Goal: Book appointment/travel/reservation

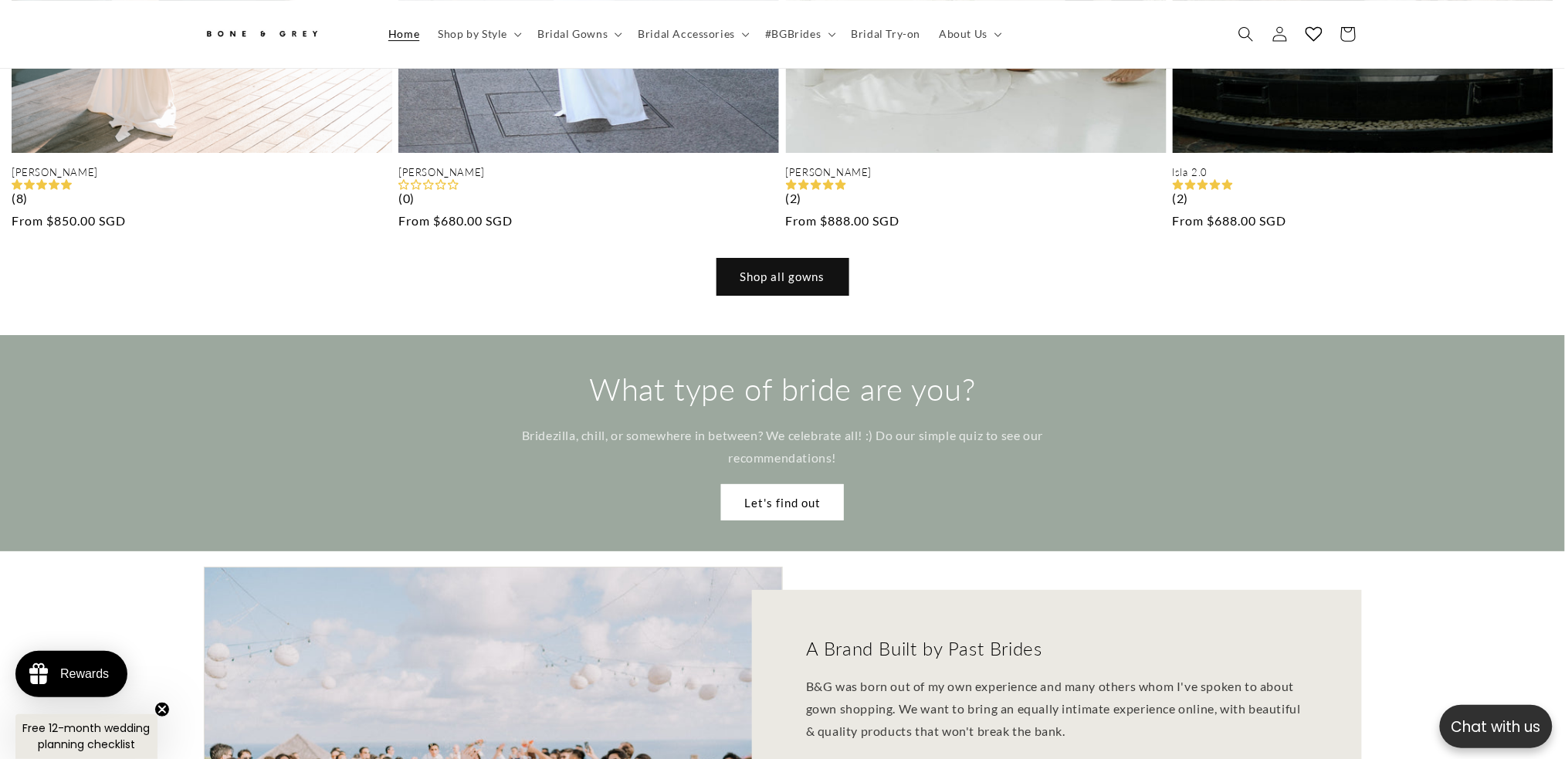
click at [748, 259] on link "Shop all gowns" at bounding box center [782, 277] width 131 height 36
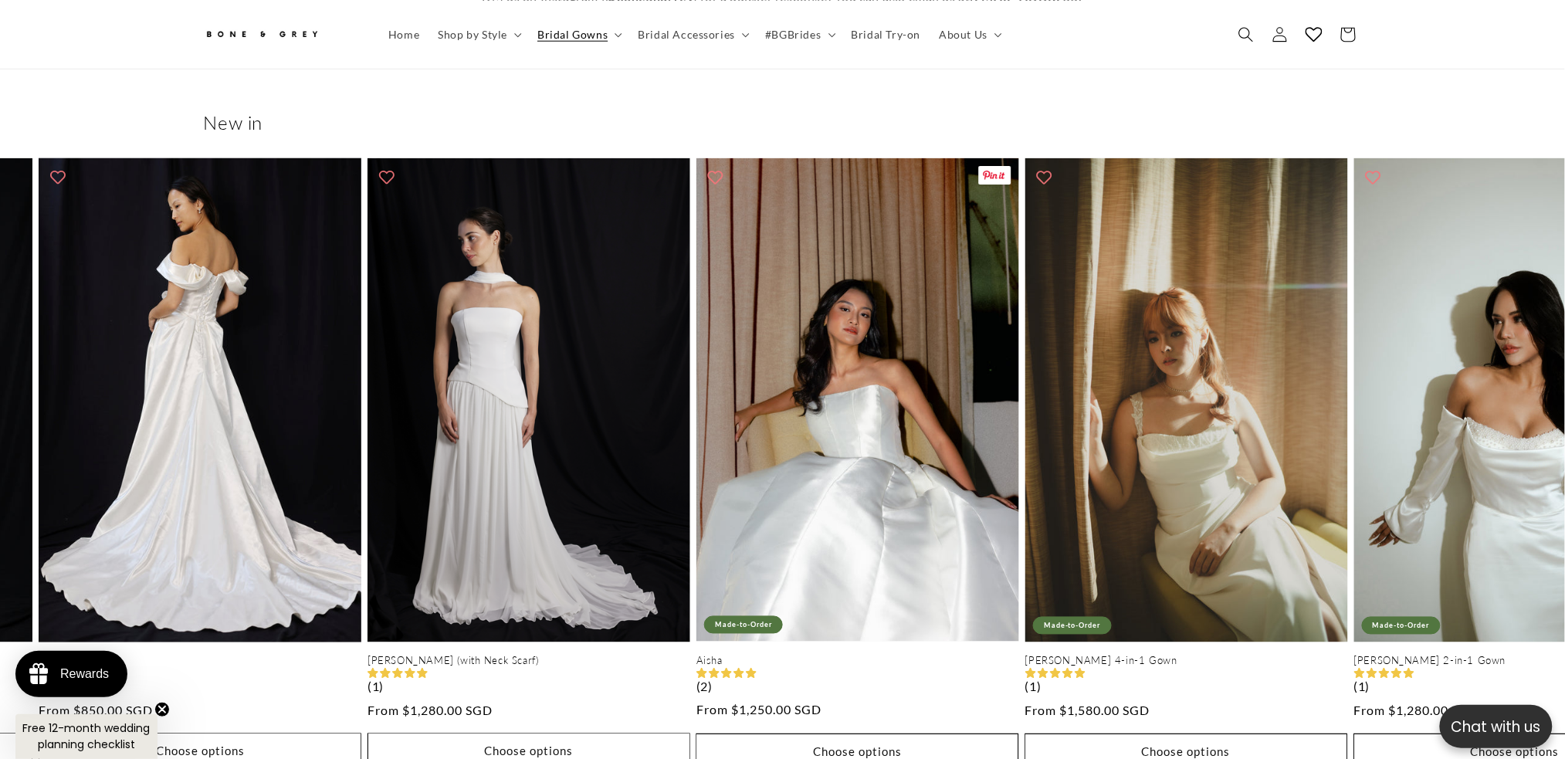
scroll to position [0, 981]
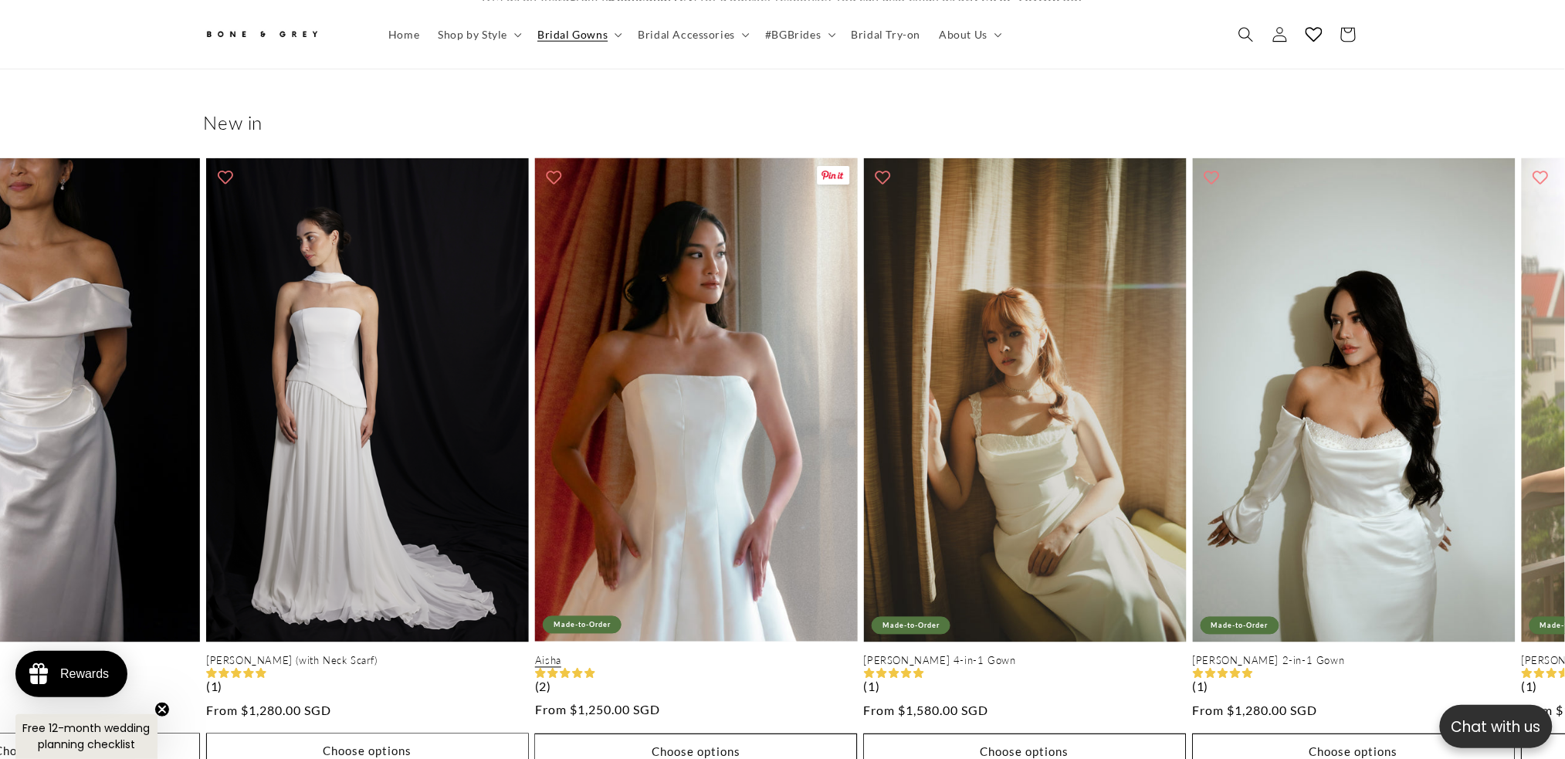
click at [799, 655] on link "Aisha" at bounding box center [696, 661] width 323 height 13
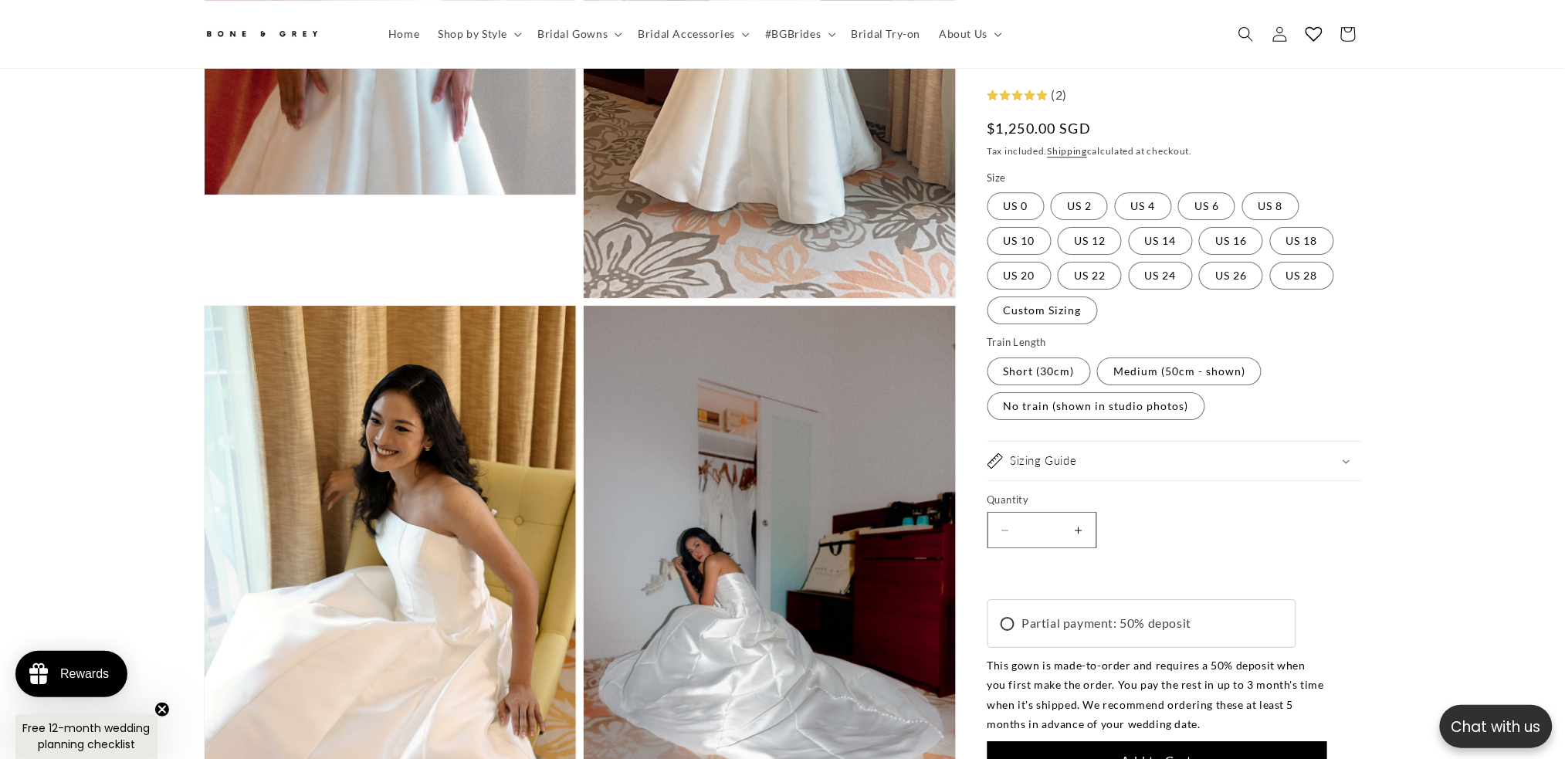
scroll to position [0, 849]
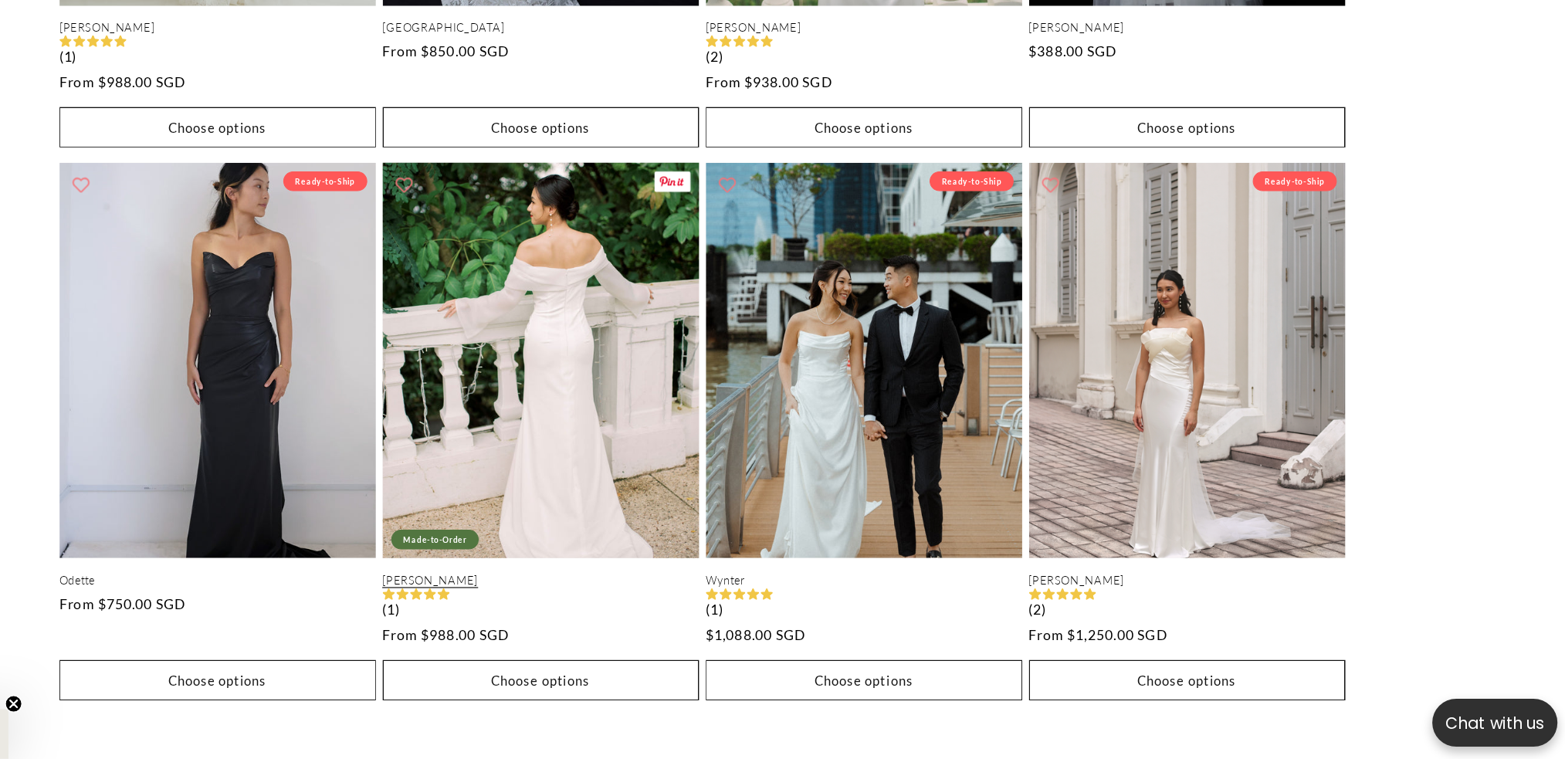
scroll to position [4143, 0]
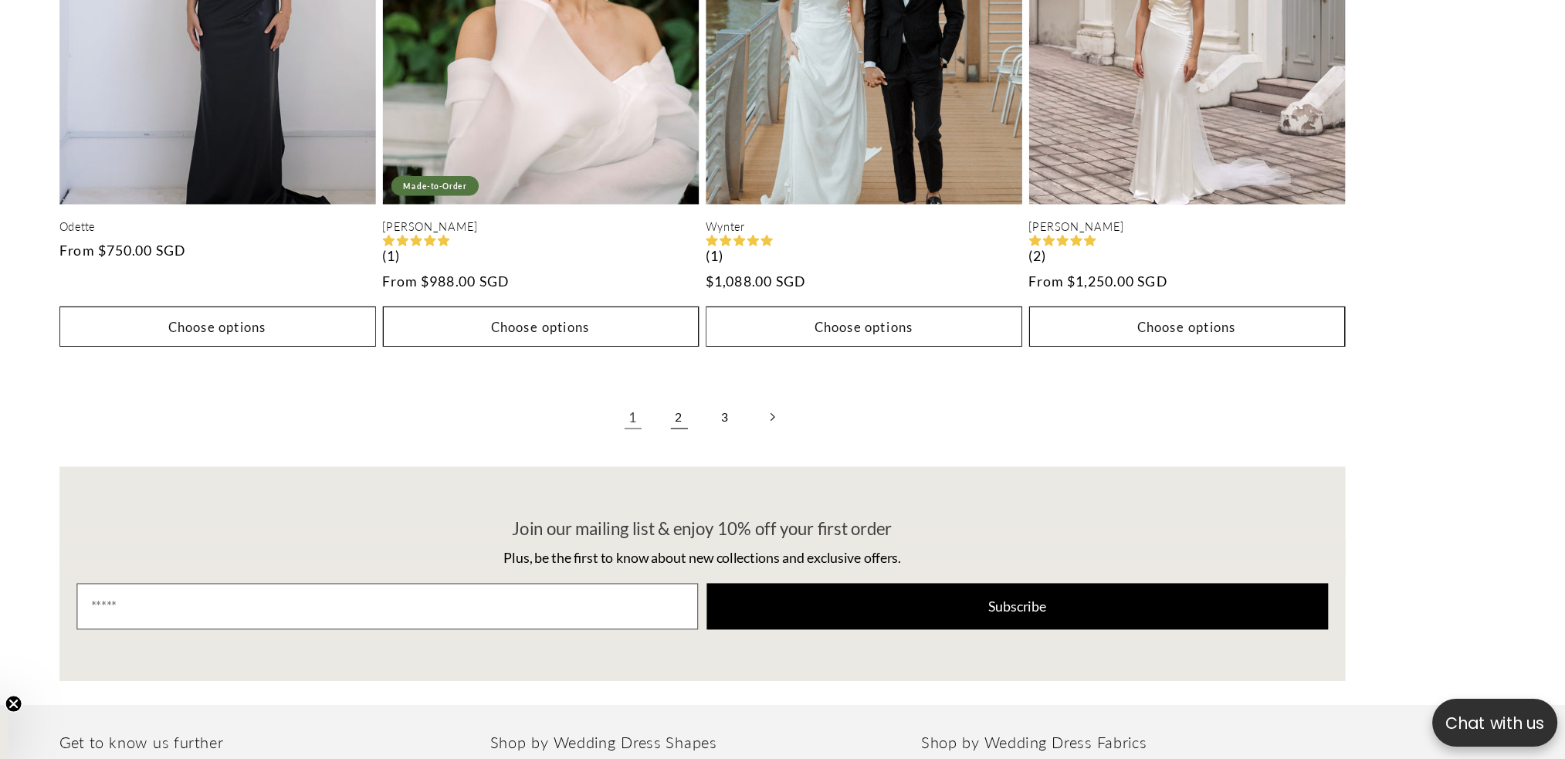
click at [762, 438] on link "2" at bounding box center [762, 451] width 34 height 34
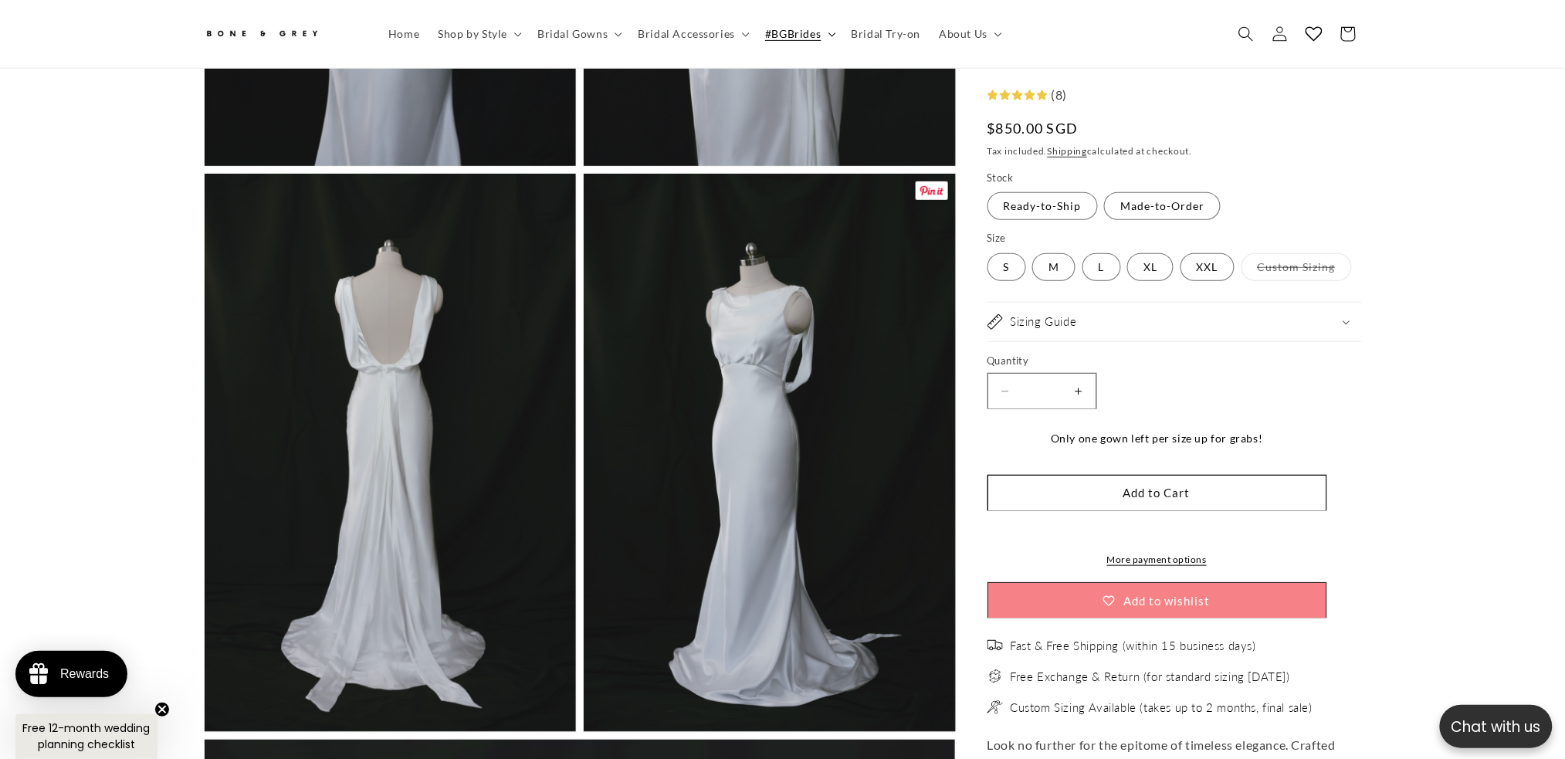
scroll to position [0, 849]
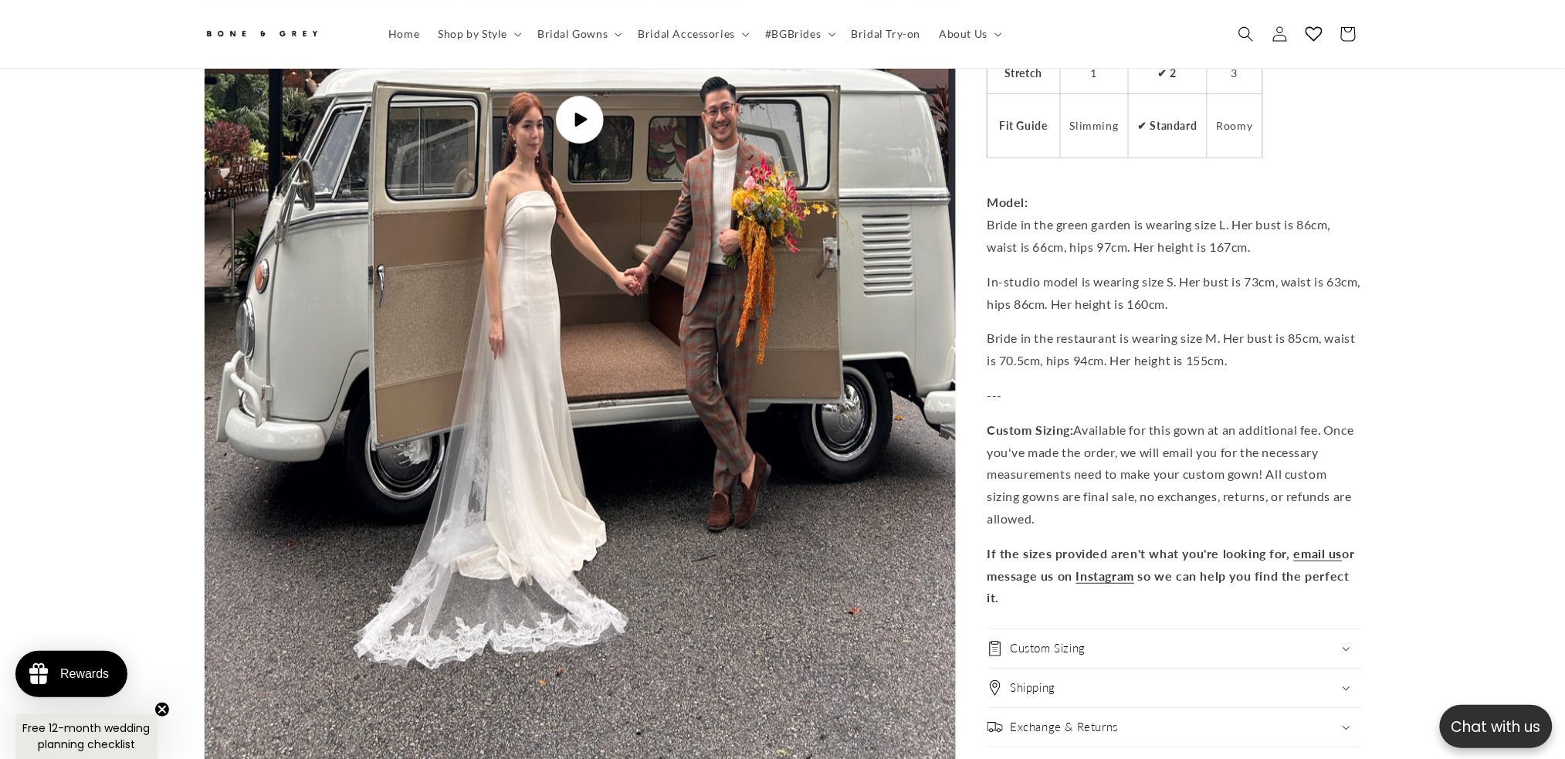
scroll to position [0, 849]
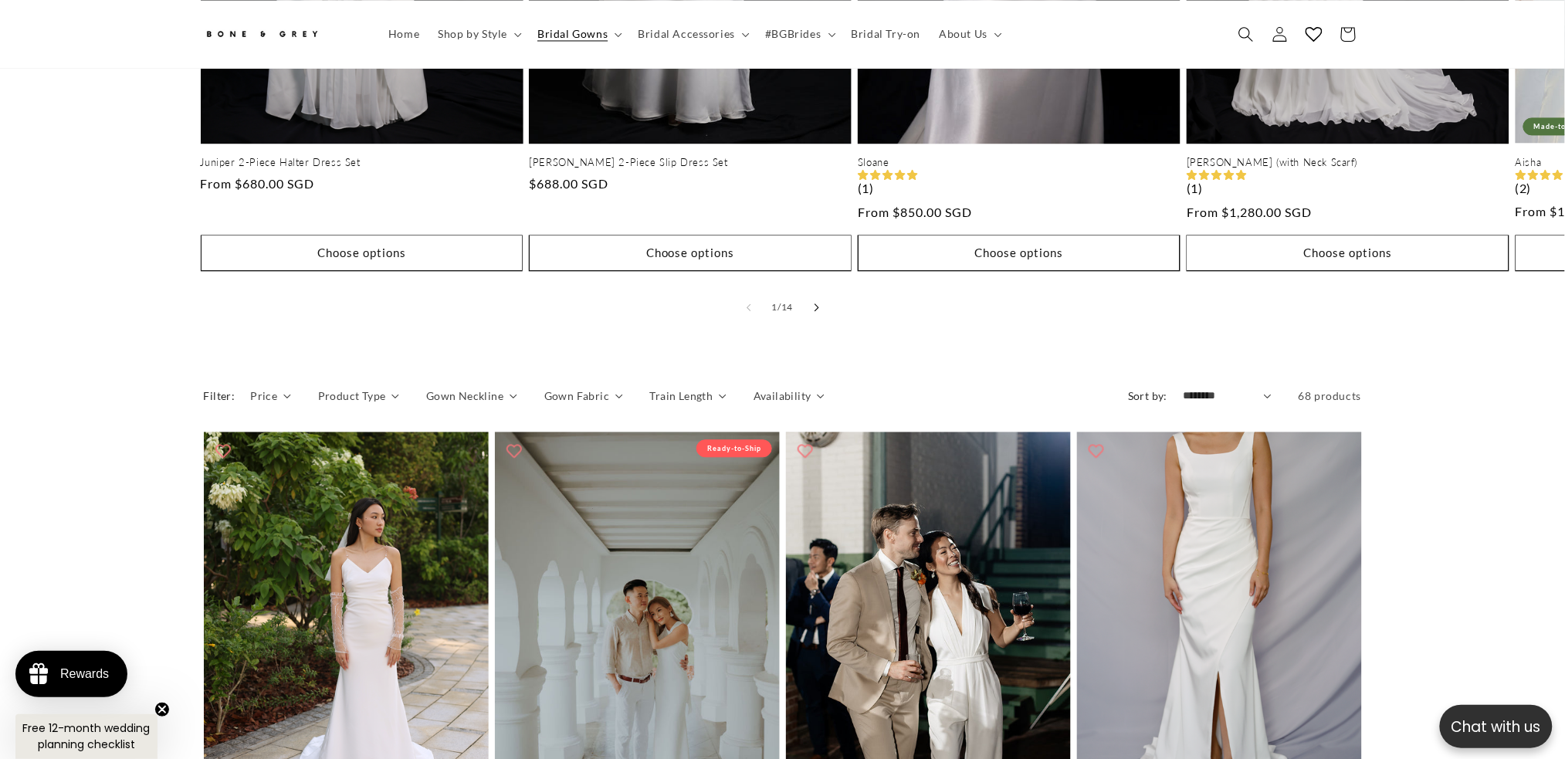
scroll to position [0, 425]
click at [822, 296] on button "Slide right" at bounding box center [817, 307] width 34 height 34
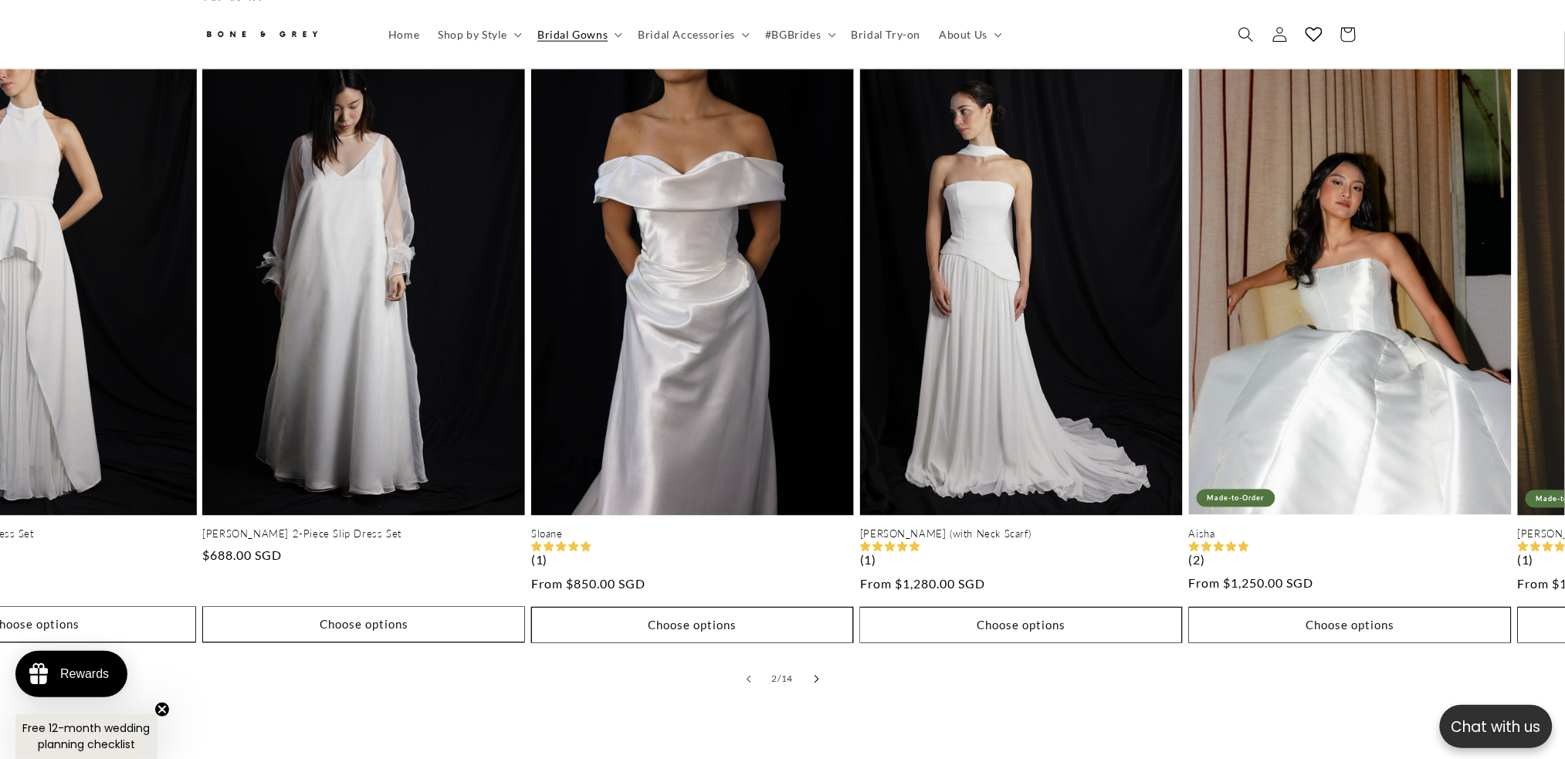
scroll to position [708, 0]
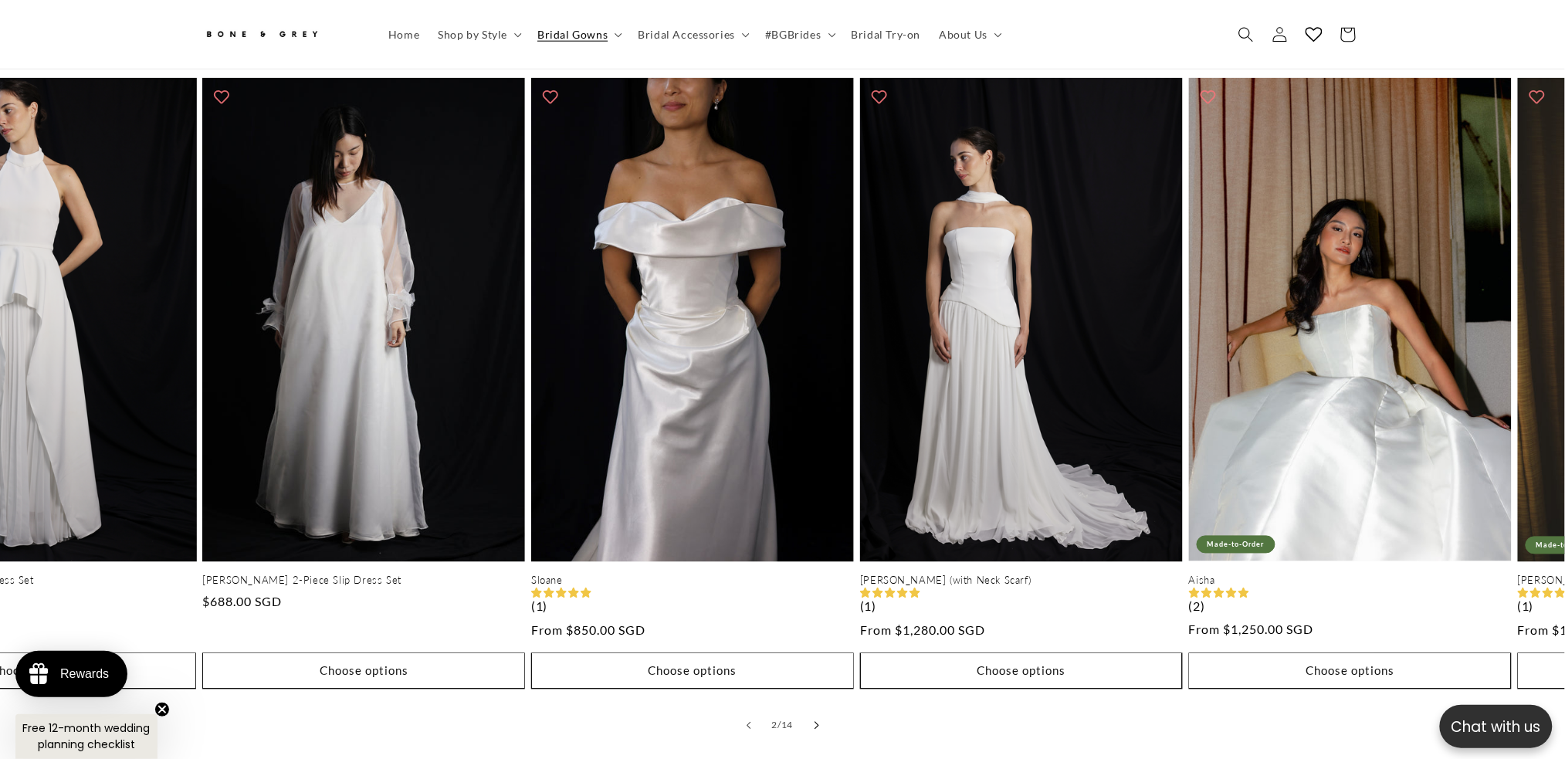
click at [817, 715] on button "Slide right" at bounding box center [817, 726] width 34 height 34
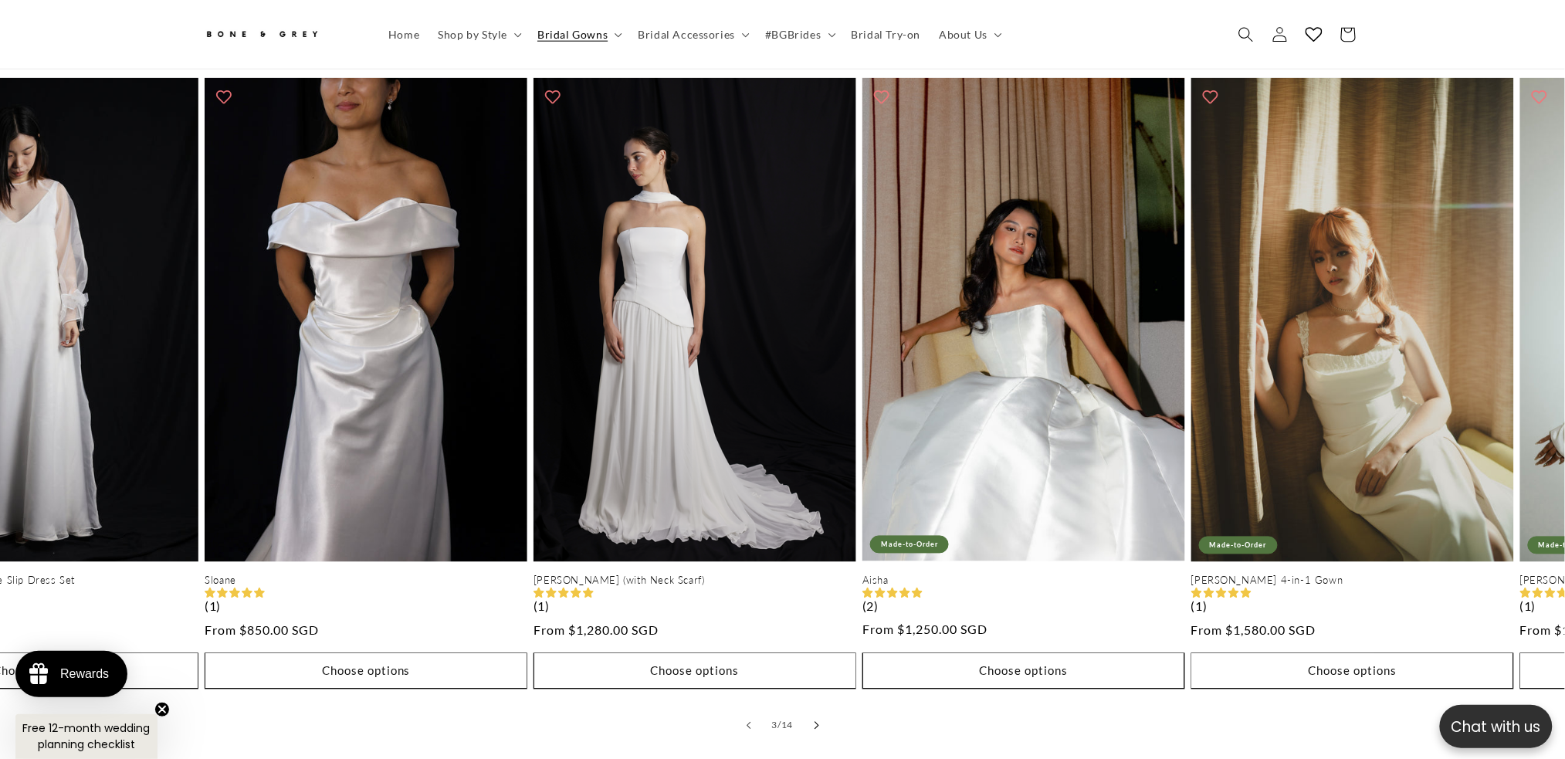
click at [817, 715] on button "Slide right" at bounding box center [817, 726] width 34 height 34
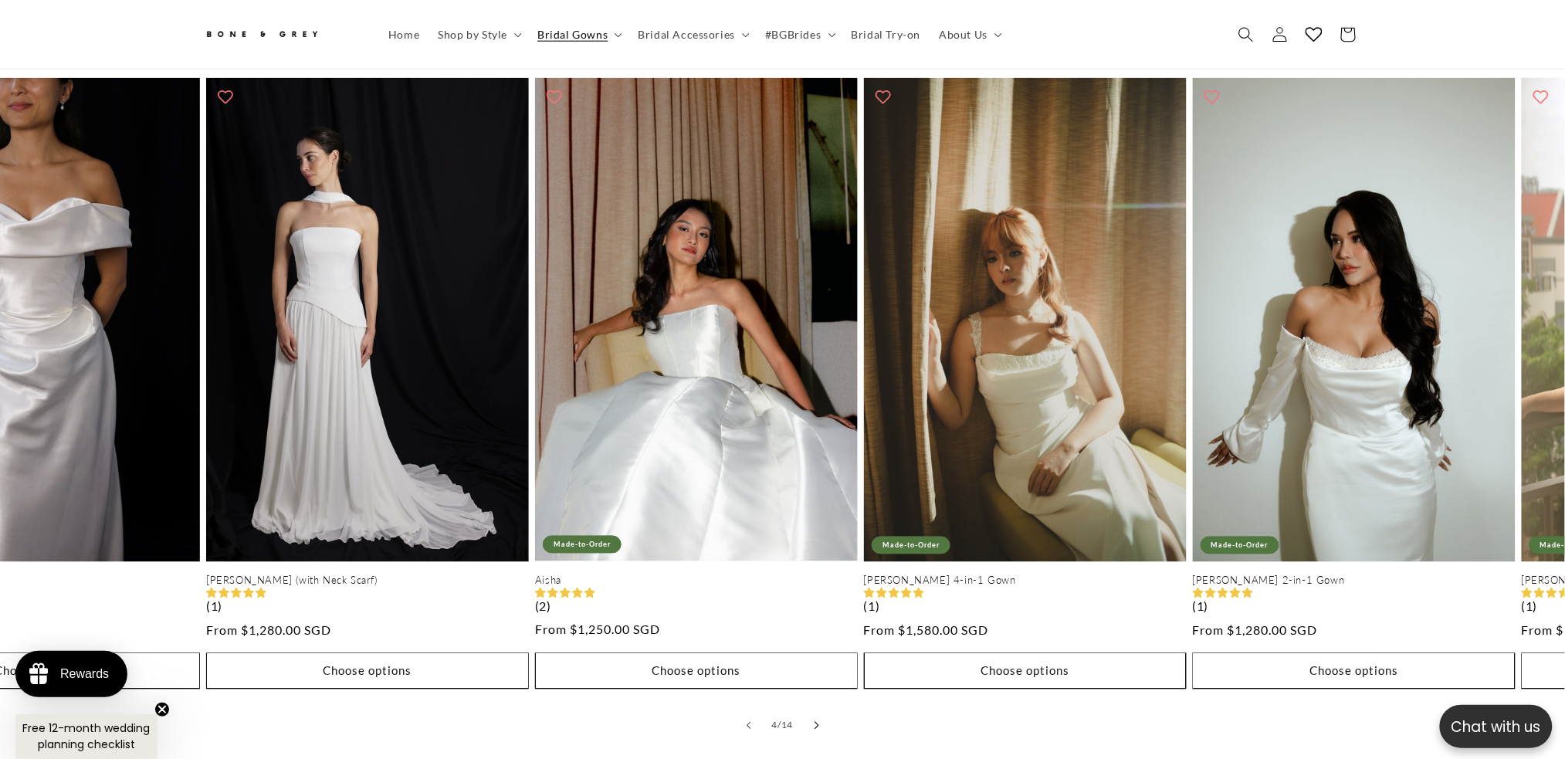
click at [817, 715] on button "Slide right" at bounding box center [817, 726] width 34 height 34
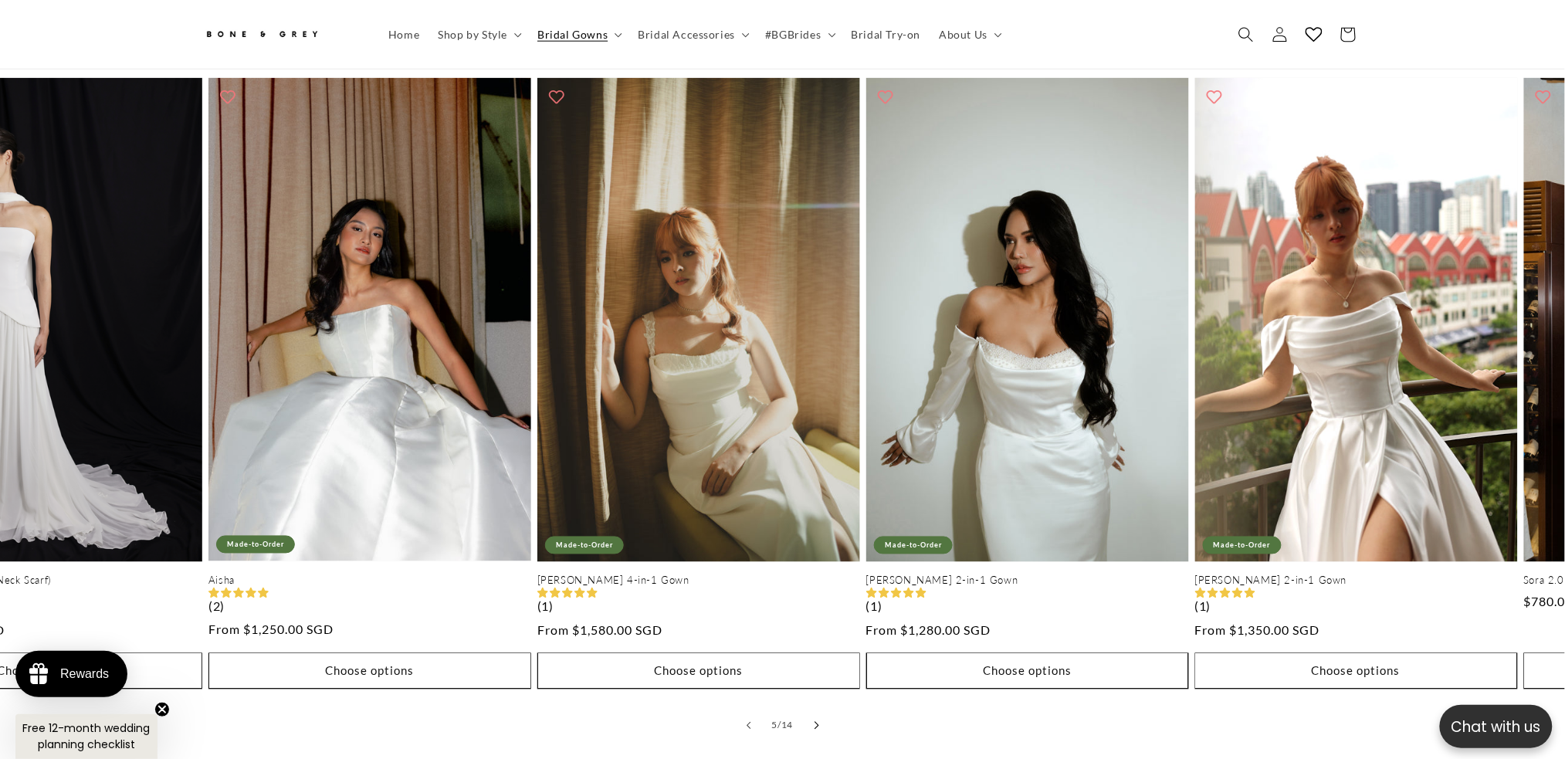
click at [817, 715] on button "Slide right" at bounding box center [817, 726] width 34 height 34
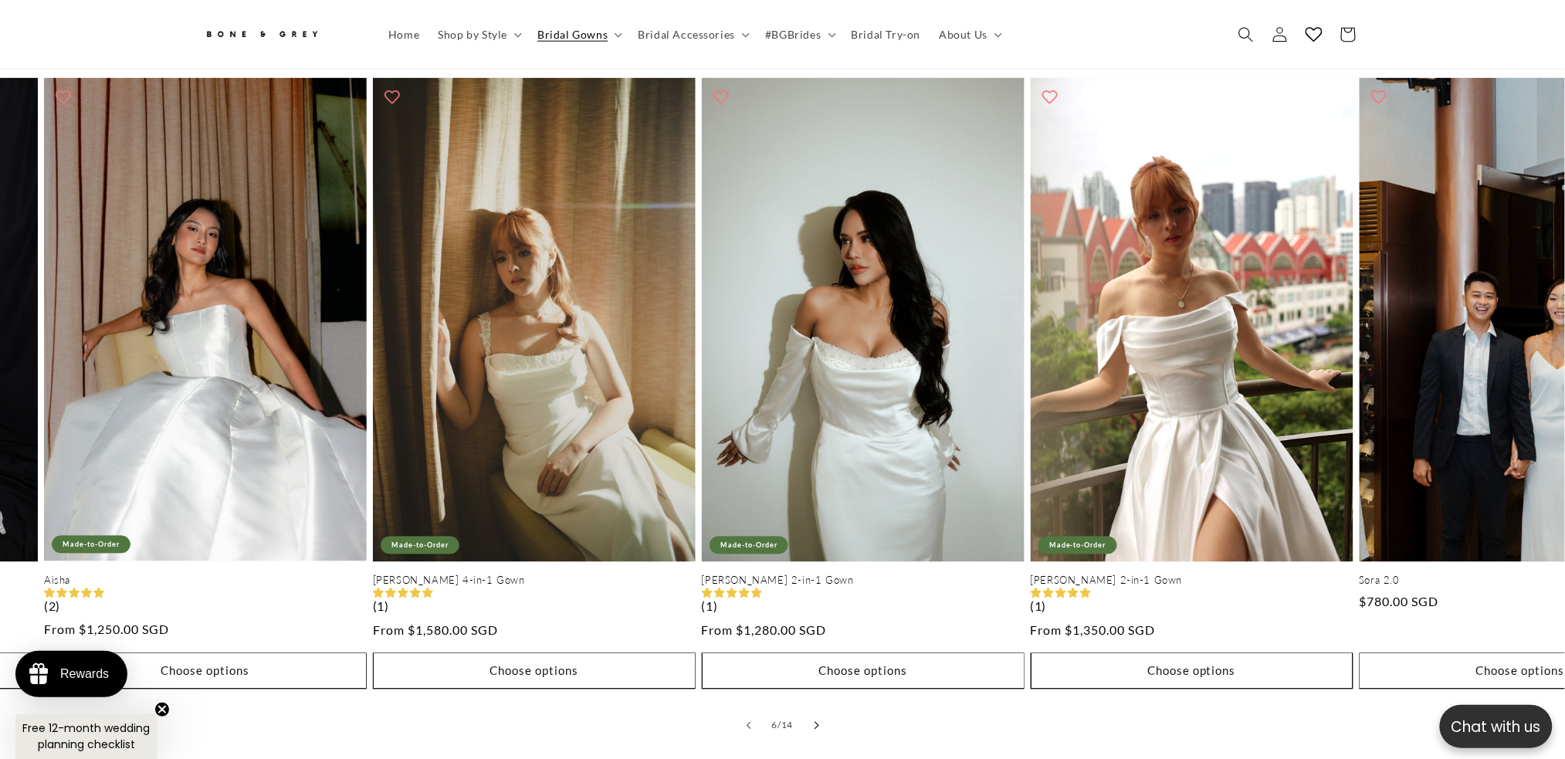
scroll to position [0, 849]
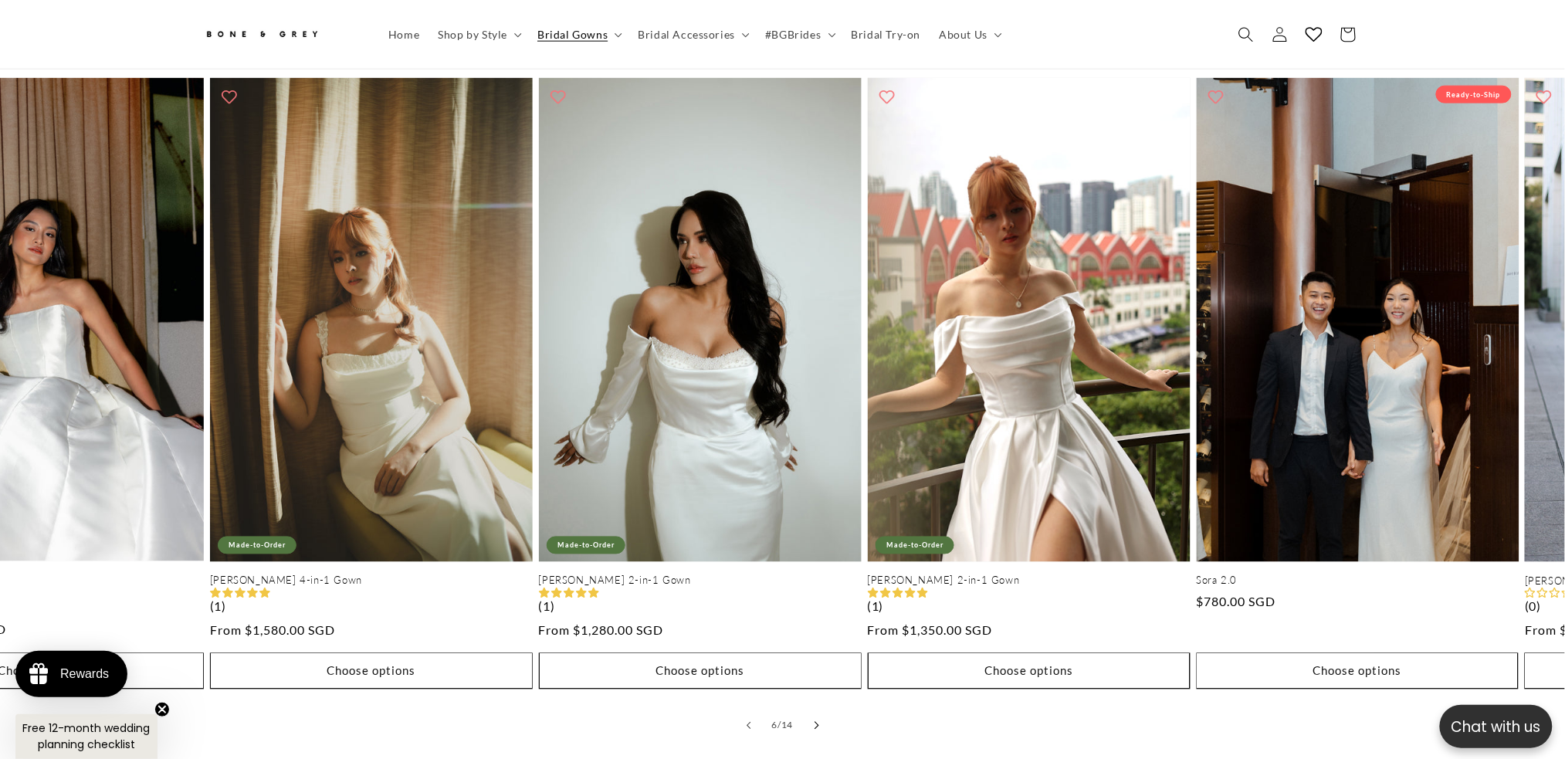
click at [817, 715] on button "Slide right" at bounding box center [817, 726] width 34 height 34
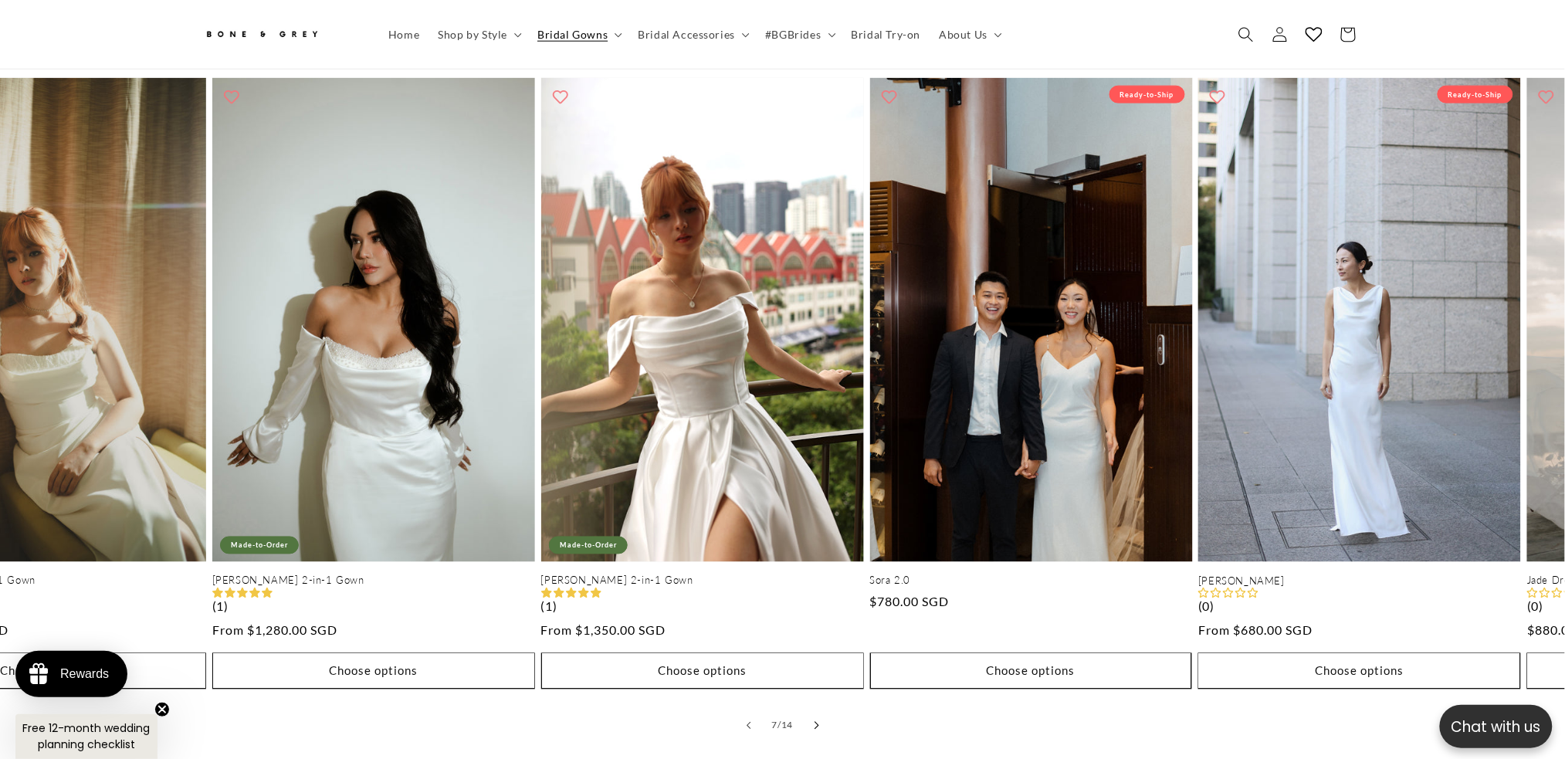
click at [817, 715] on button "Slide right" at bounding box center [817, 726] width 34 height 34
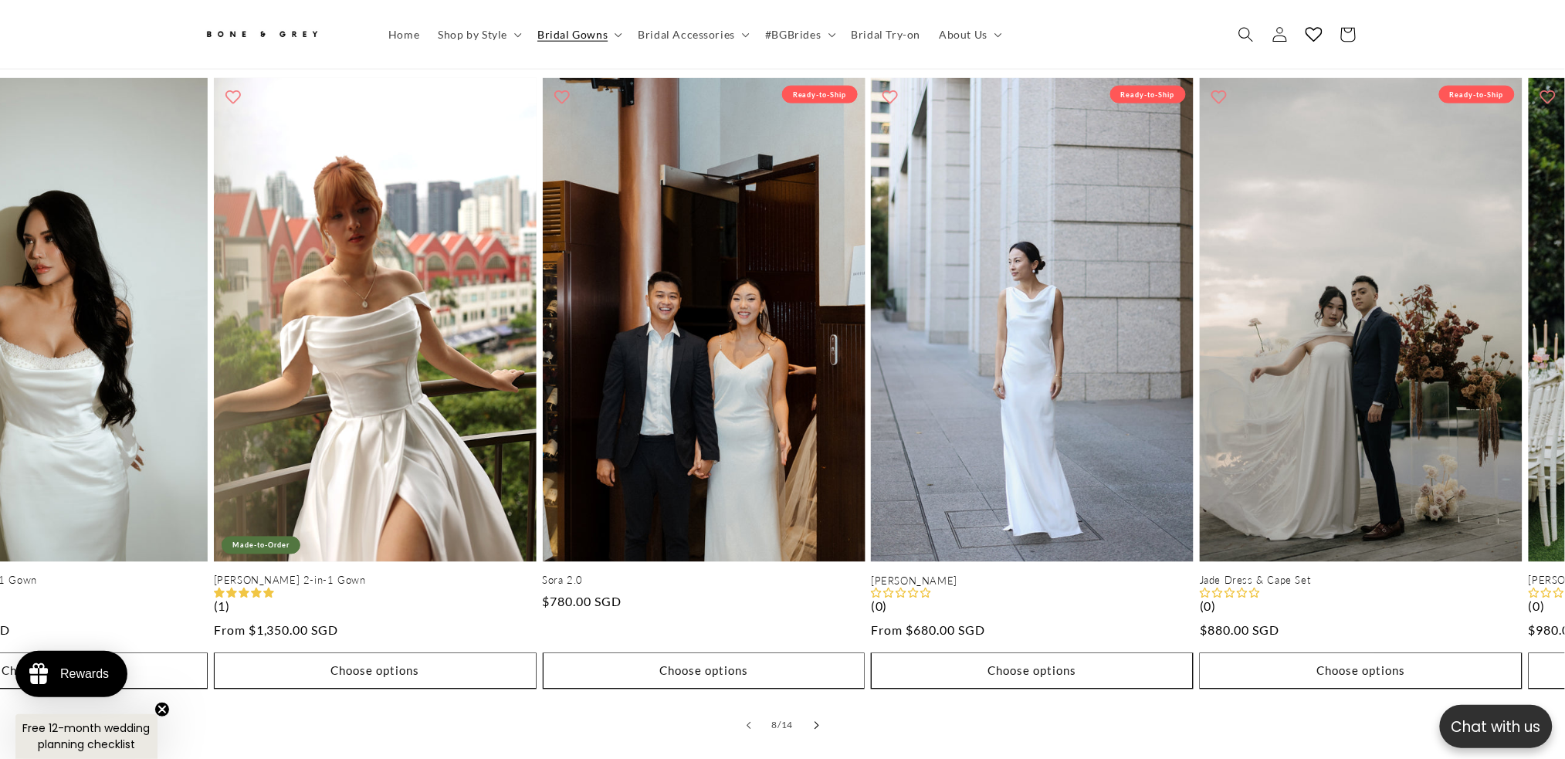
click at [817, 715] on button "Slide right" at bounding box center [817, 726] width 34 height 34
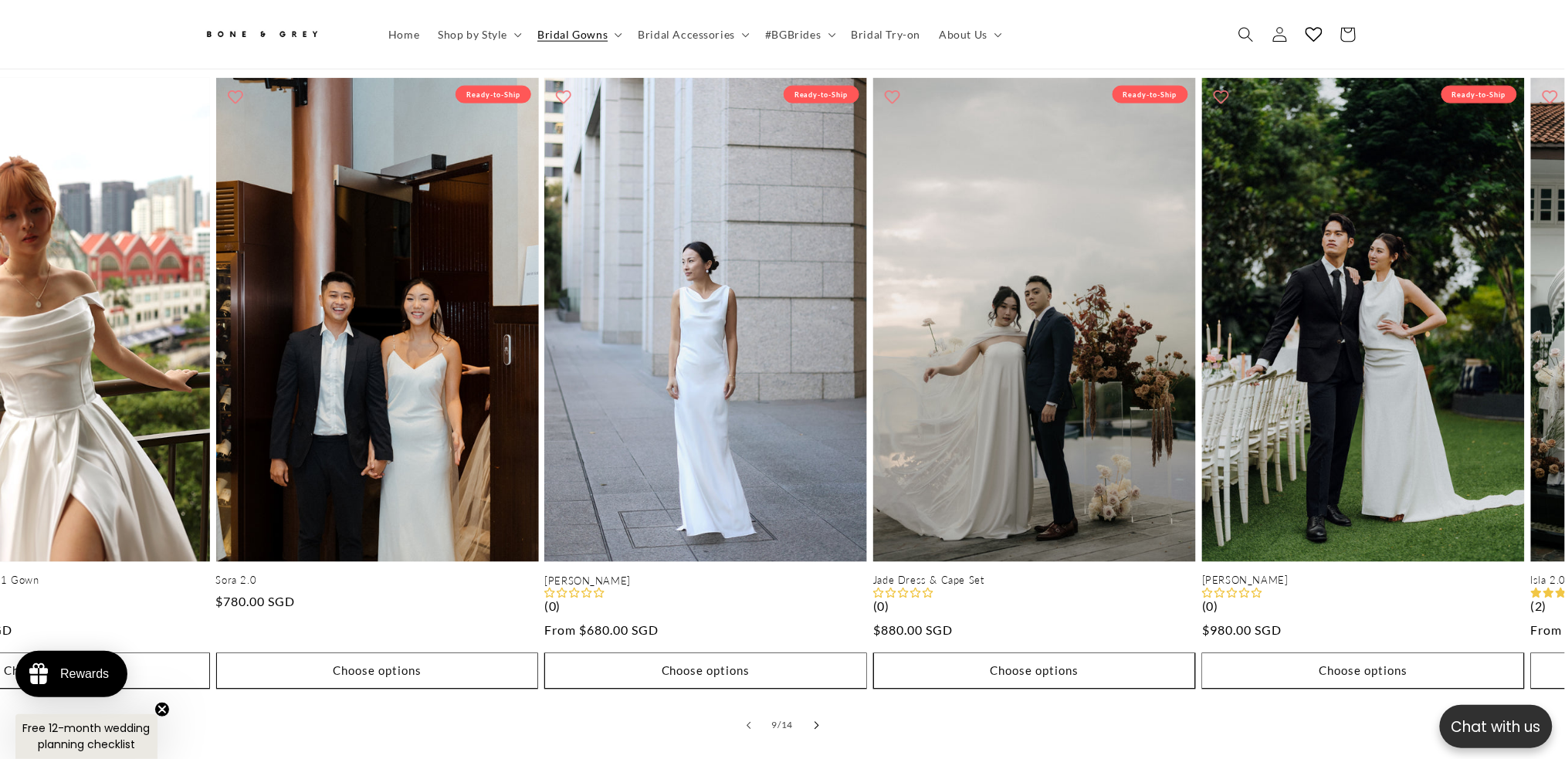
click at [817, 715] on button "Slide right" at bounding box center [817, 726] width 34 height 34
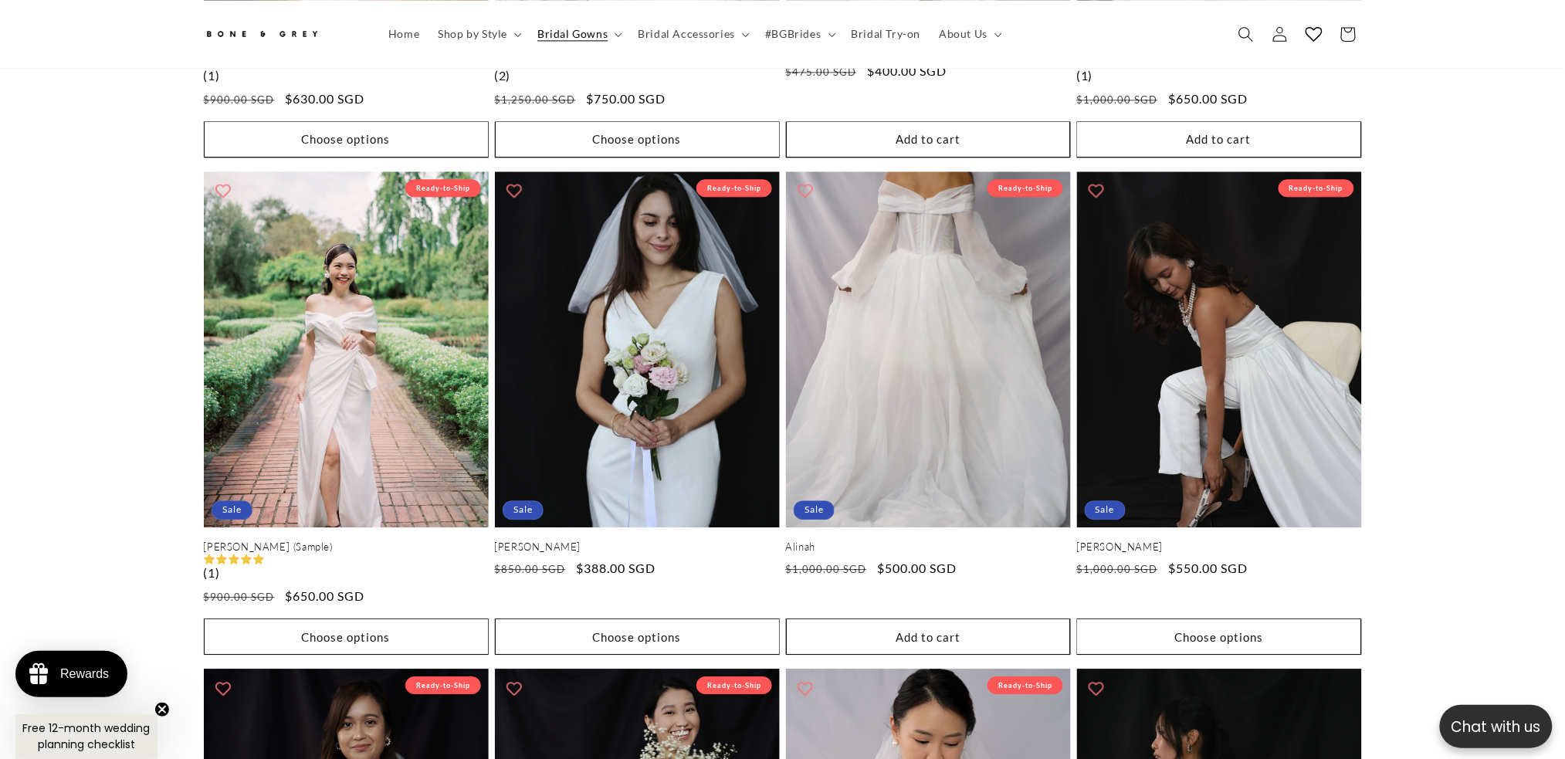
scroll to position [0, 425]
click at [890, 31] on span "Bridal Try-on" at bounding box center [887, 34] width 70 height 14
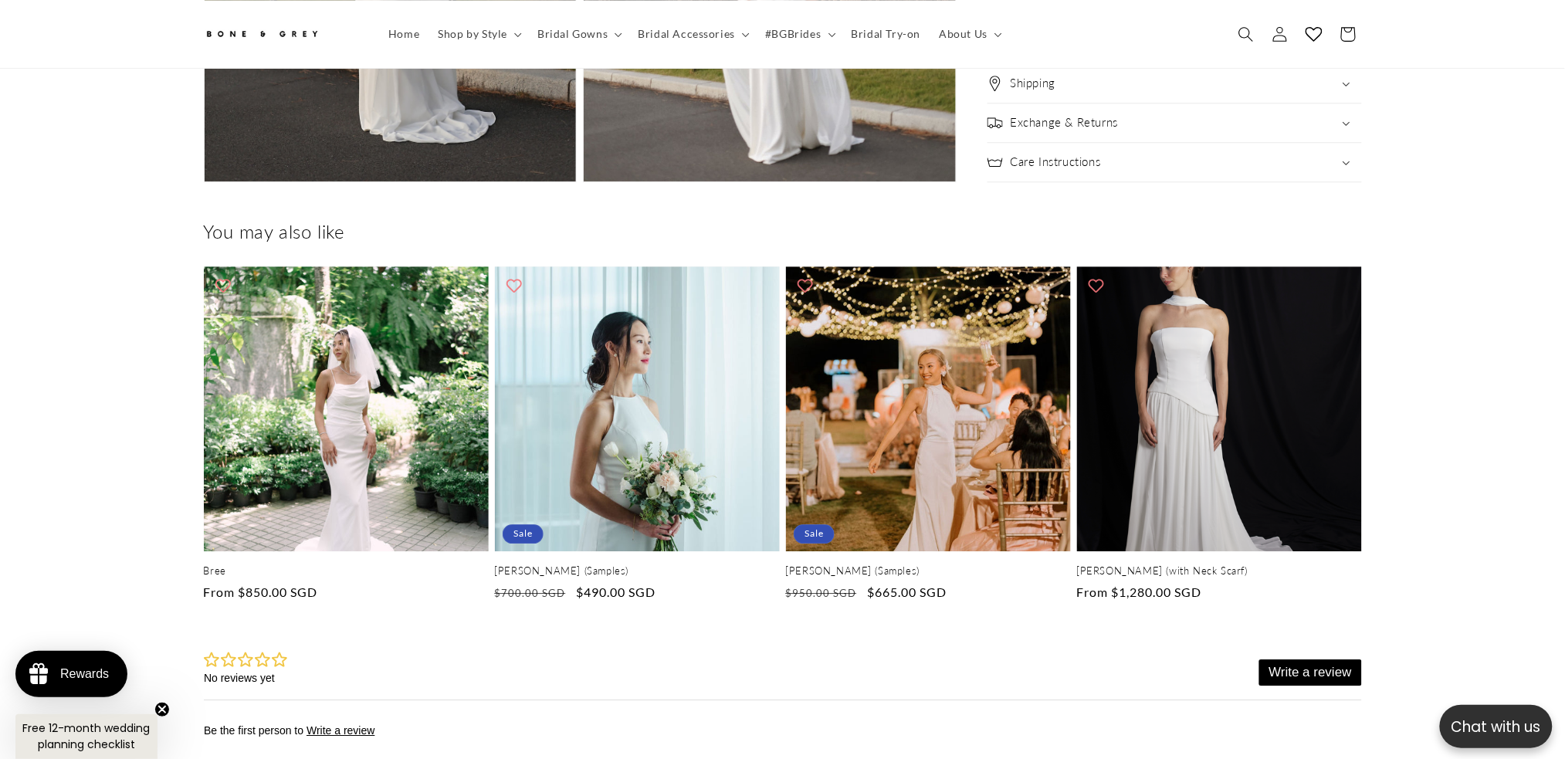
scroll to position [0, 425]
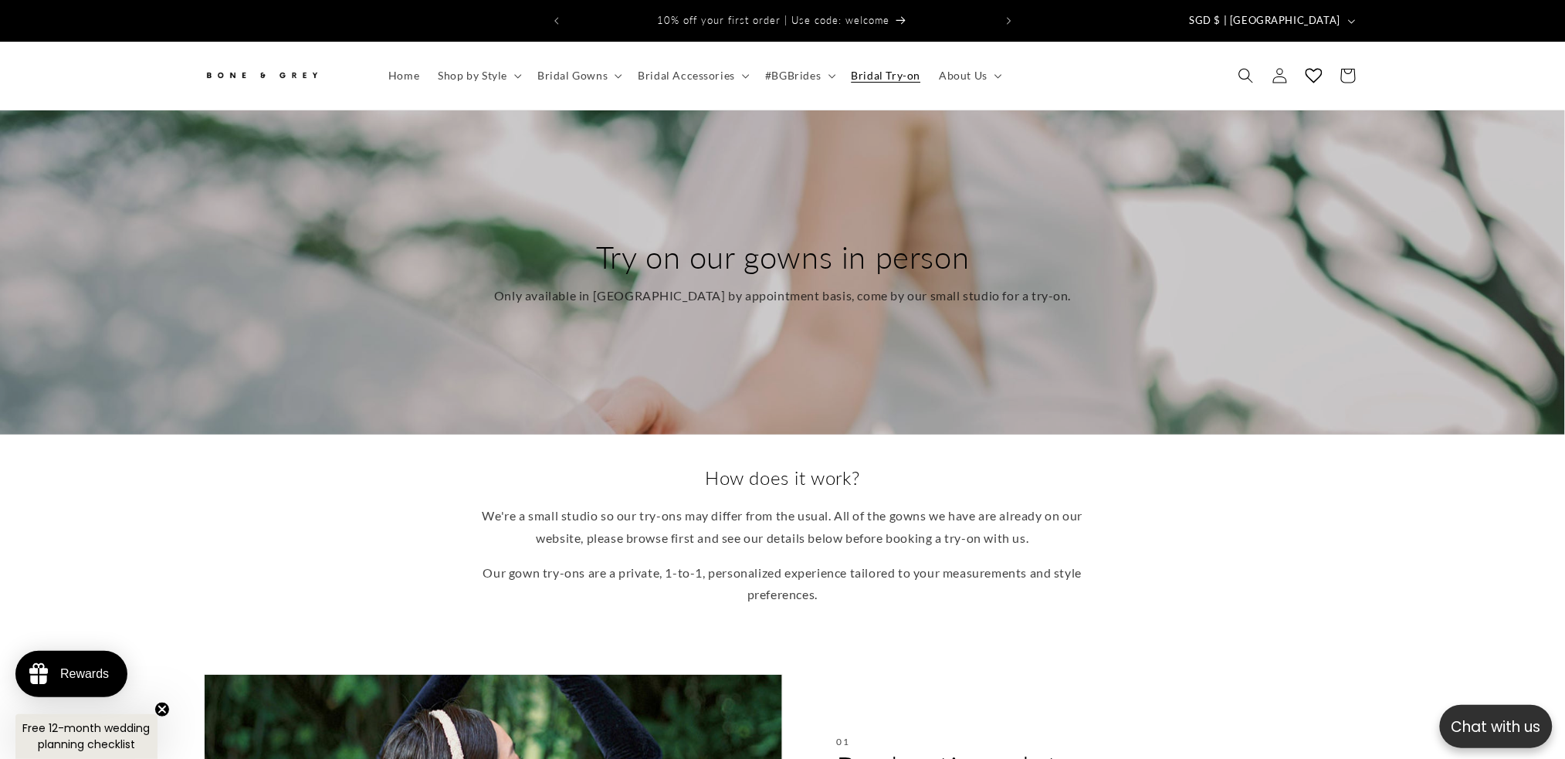
scroll to position [488, 0]
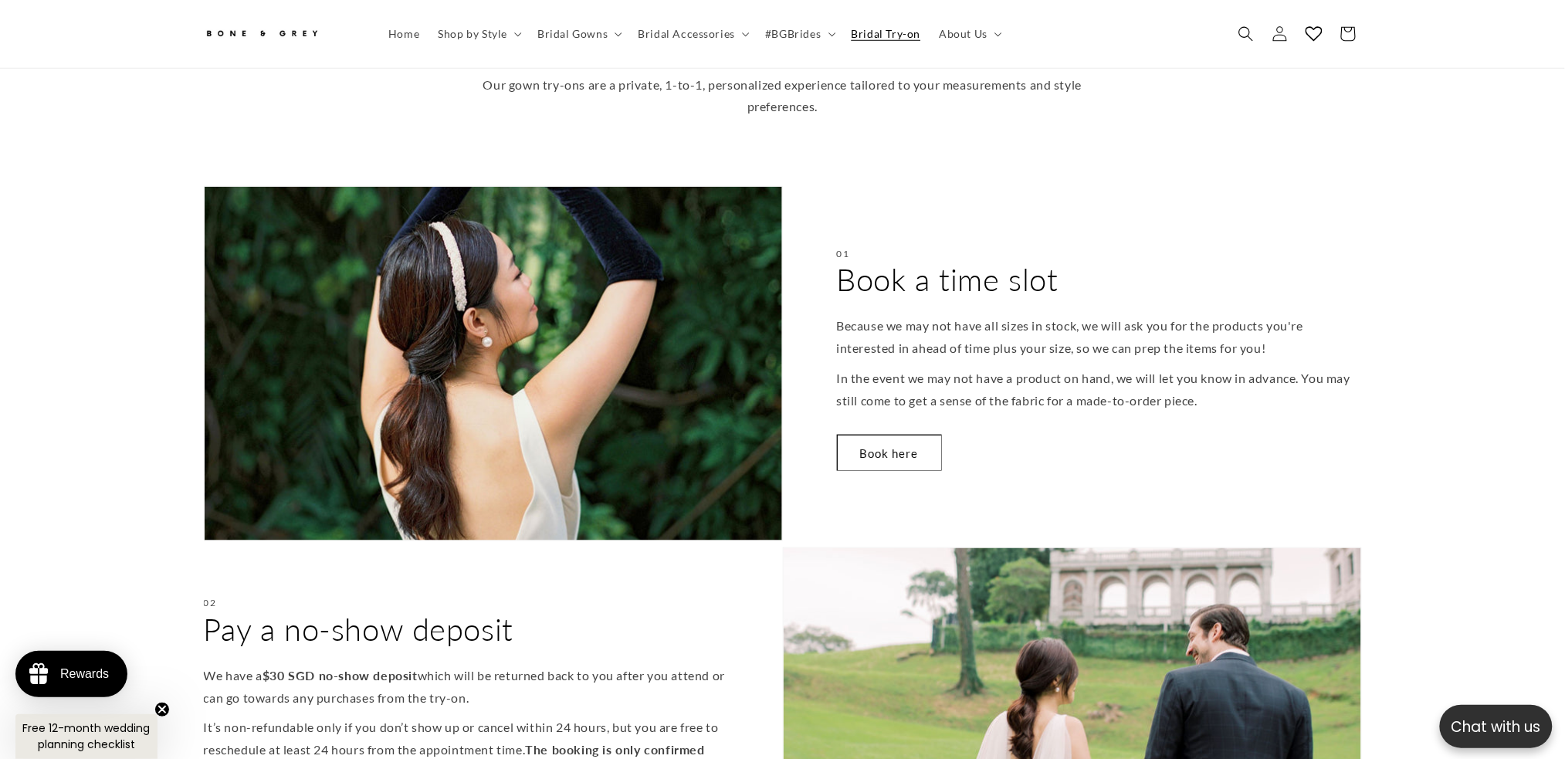
drag, startPoint x: 1020, startPoint y: 451, endPoint x: 881, endPoint y: 460, distance: 139.3
click at [881, 460] on div "01 Book a time slot Because we may not have all sizes in stock, we will ask you…" at bounding box center [1072, 363] width 579 height 355
click at [898, 444] on link "Book here" at bounding box center [889, 453] width 105 height 36
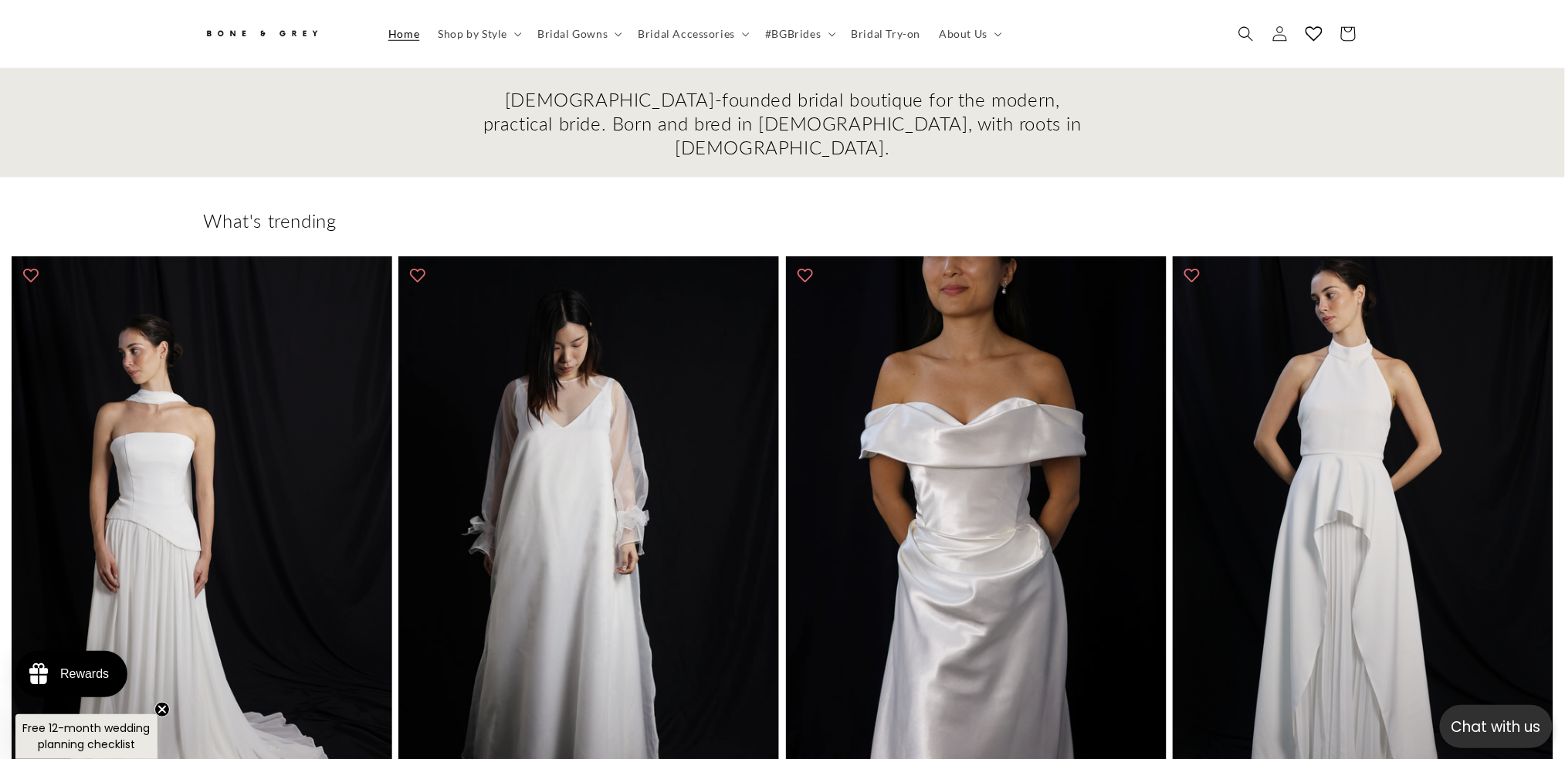
scroll to position [0, 425]
click at [882, 36] on span "Bridal Try-on" at bounding box center [887, 34] width 70 height 14
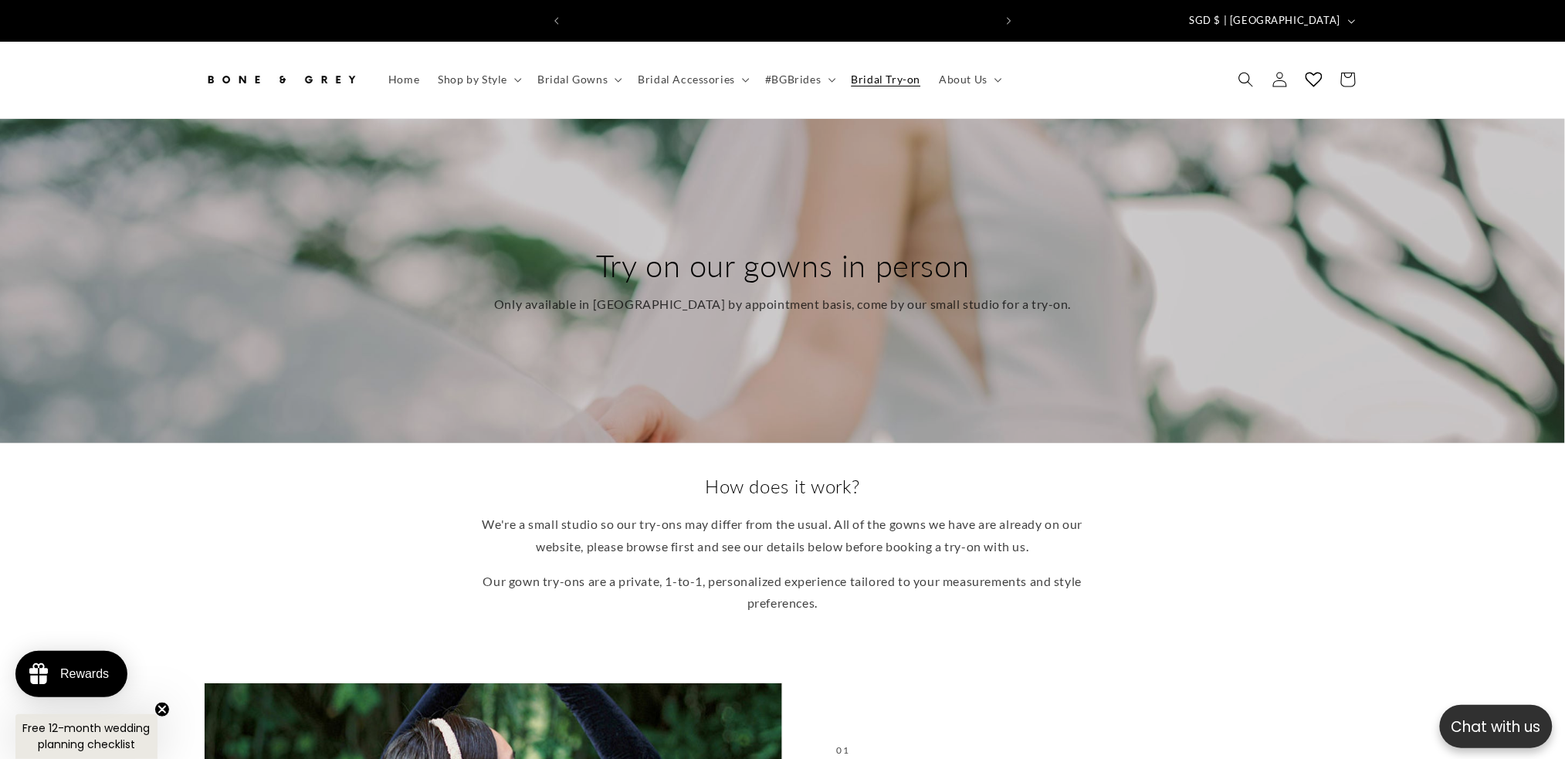
scroll to position [0, 425]
click at [574, 63] on summary "Bridal Gowns" at bounding box center [578, 79] width 100 height 32
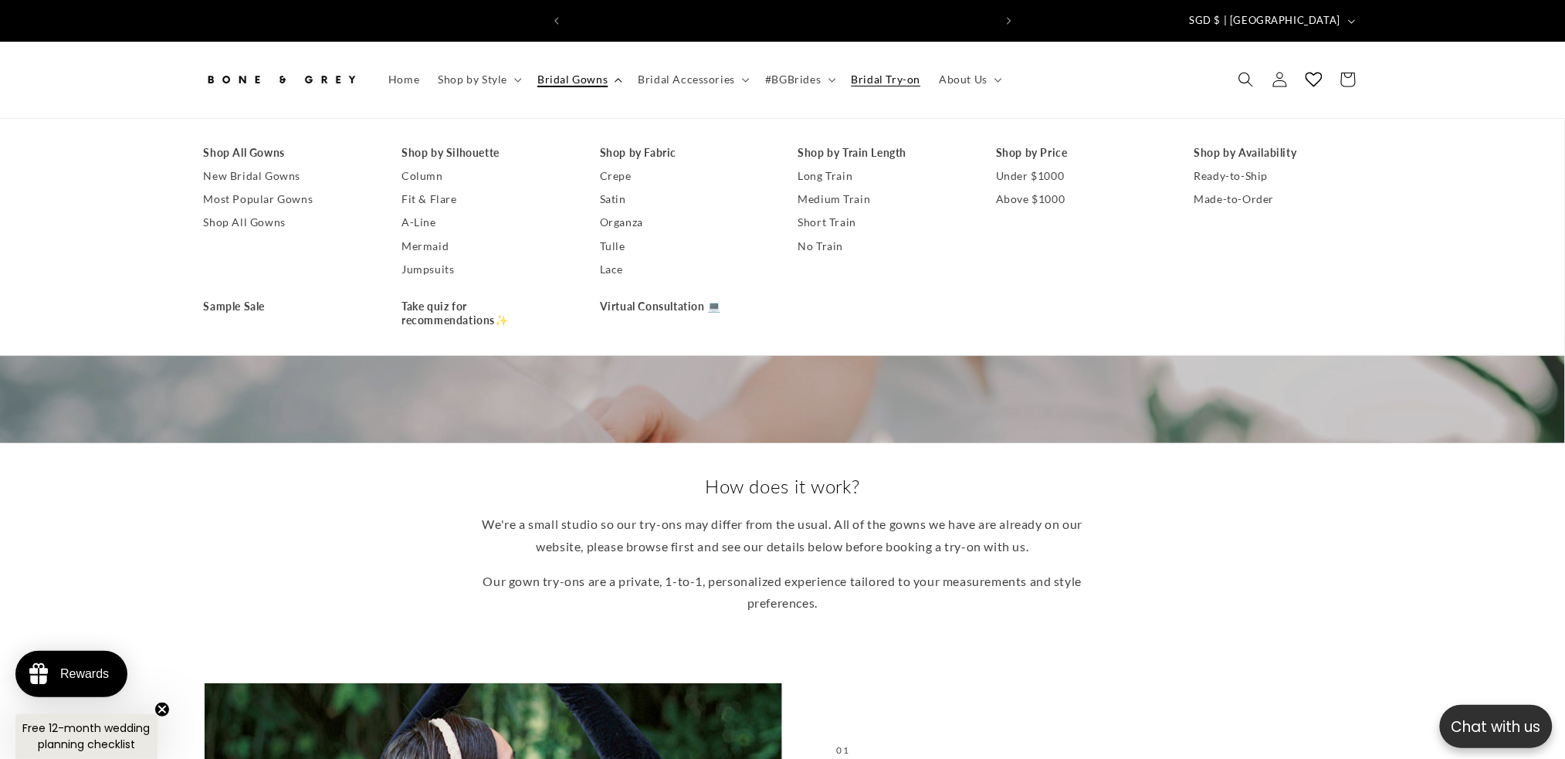
scroll to position [0, 849]
click at [574, 63] on summary "Bridal Gowns" at bounding box center [578, 79] width 100 height 32
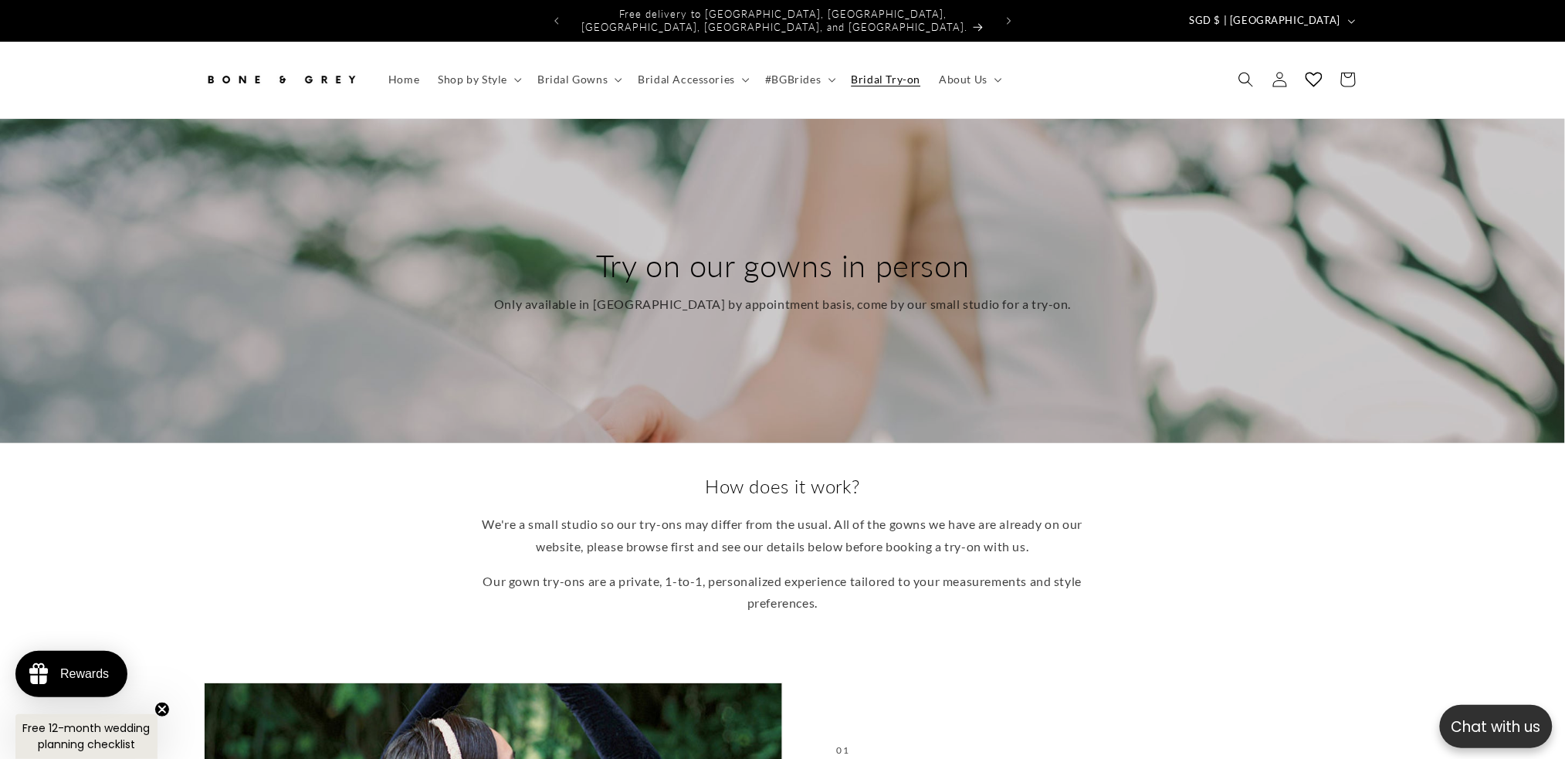
click at [317, 73] on img at bounding box center [281, 80] width 154 height 34
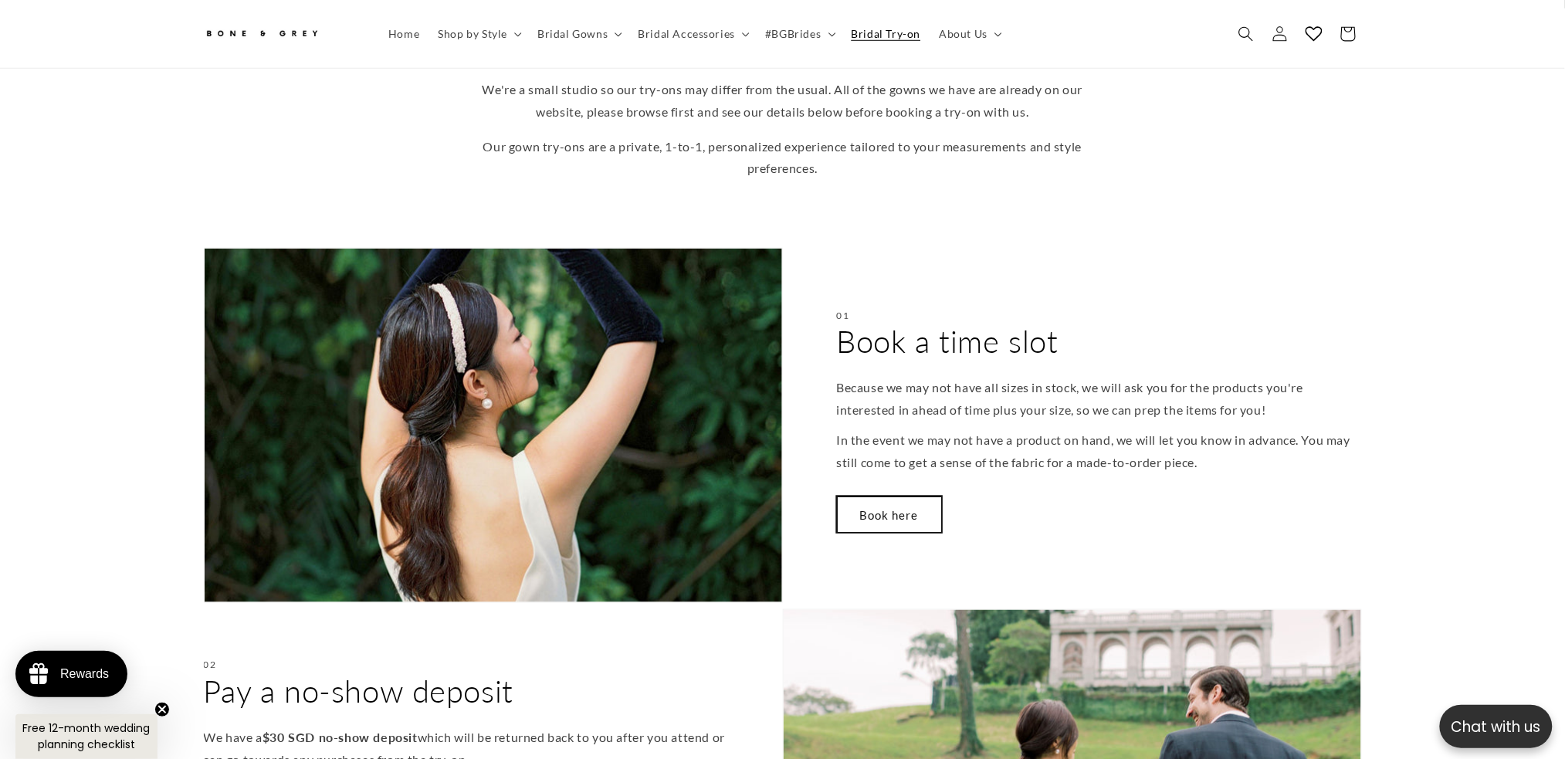
click at [900, 504] on link "Book here" at bounding box center [889, 515] width 105 height 36
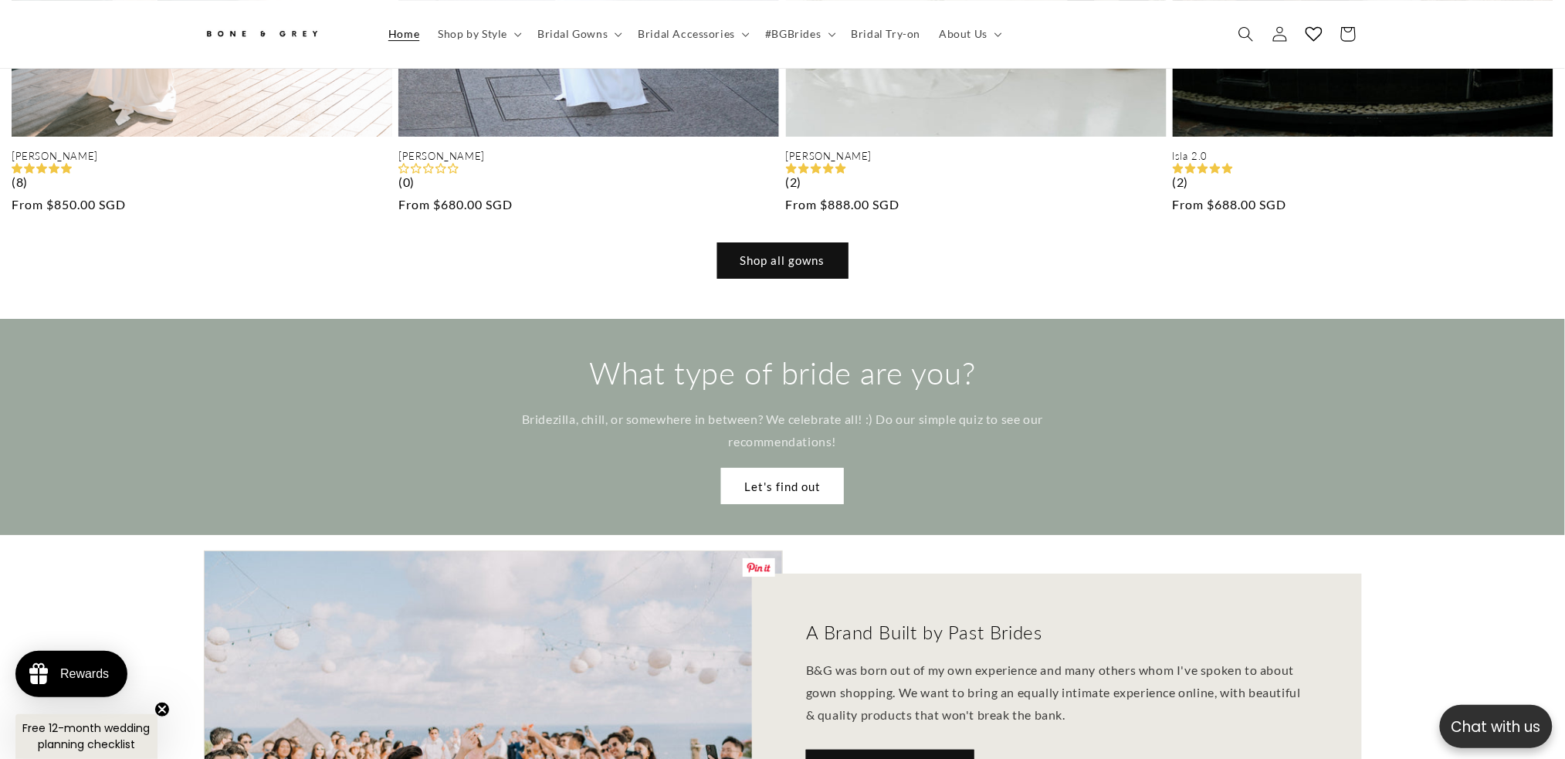
scroll to position [1864, 0]
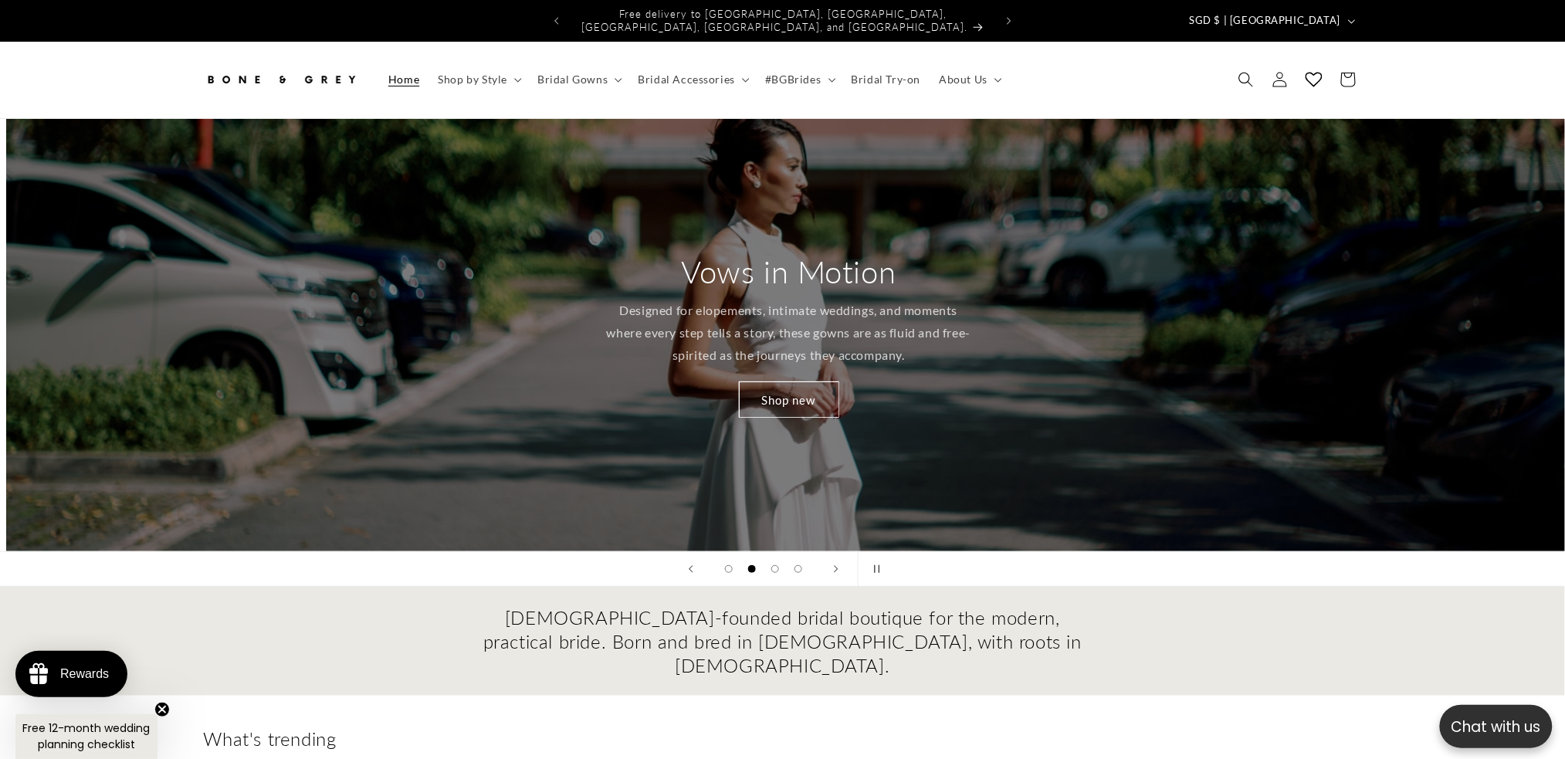
scroll to position [0, 1565]
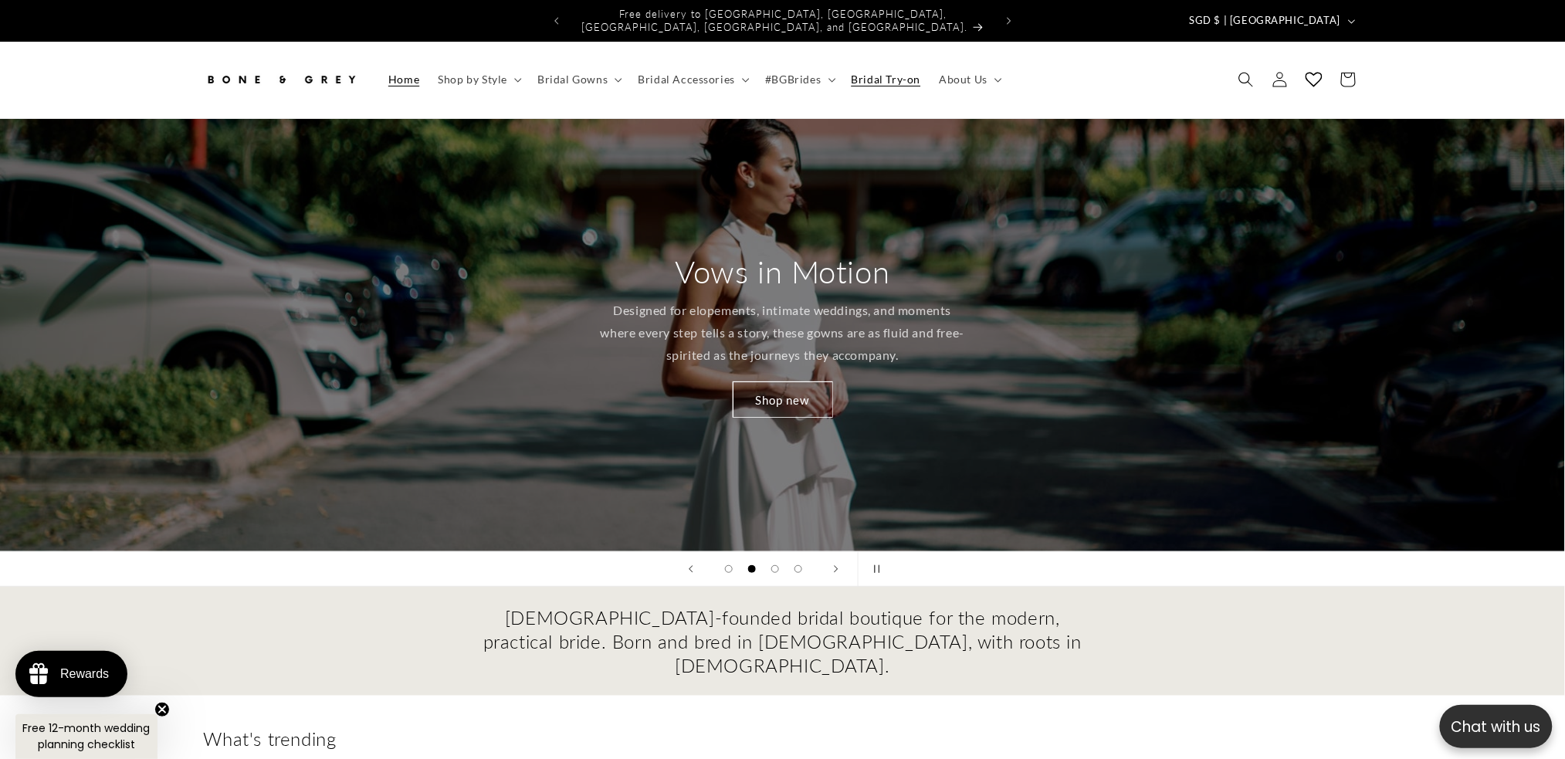
click at [888, 73] on span "Bridal Try-on" at bounding box center [887, 80] width 70 height 14
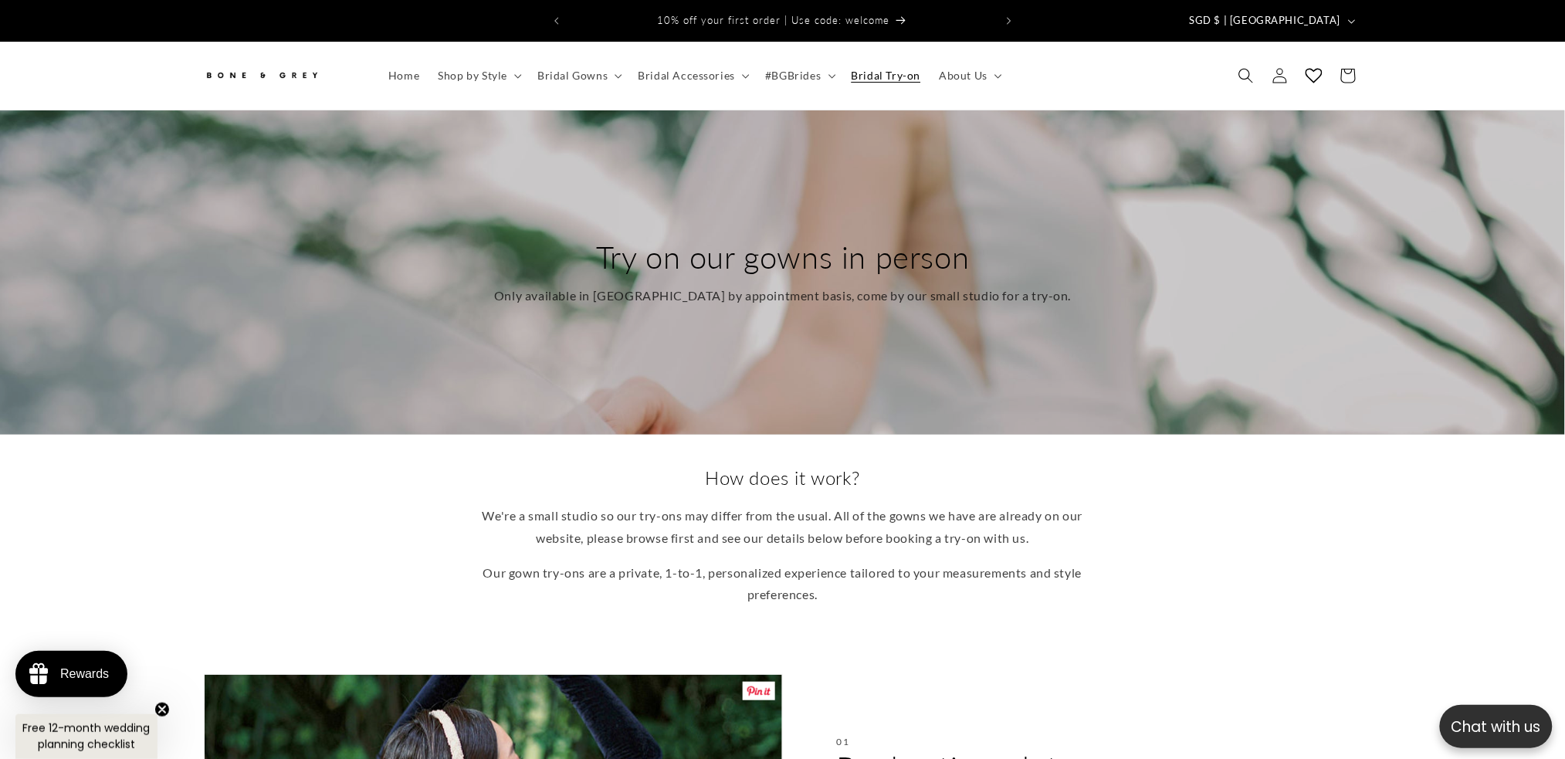
scroll to position [505, 0]
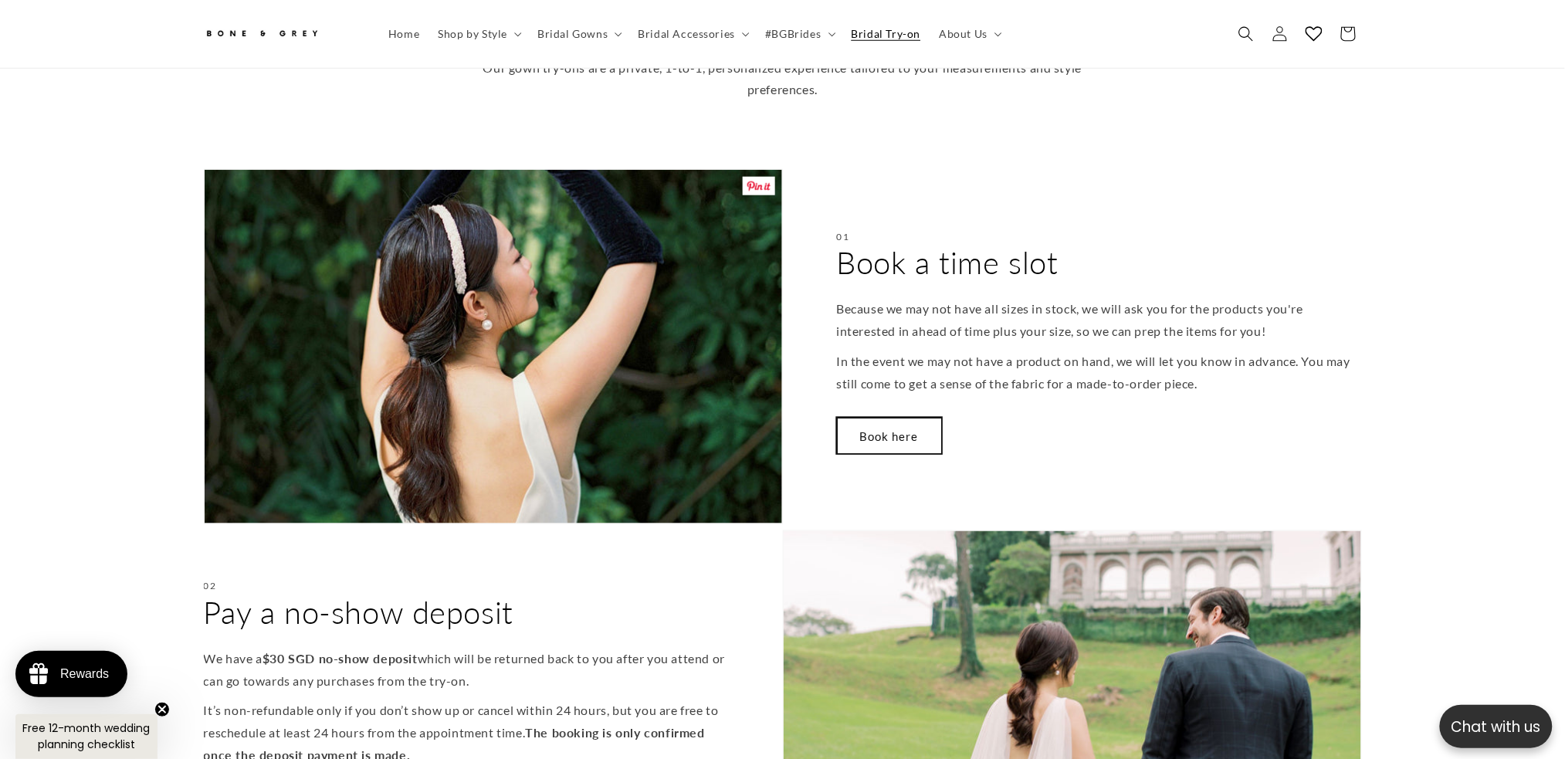
click at [894, 426] on link "Book here" at bounding box center [889, 436] width 105 height 36
